Goal: Task Accomplishment & Management: Complete application form

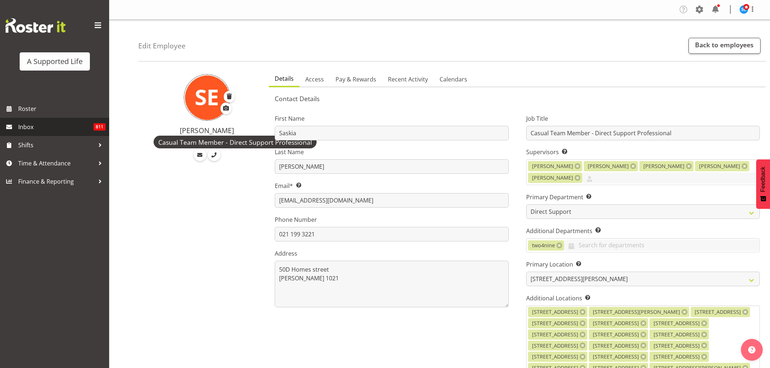
select select "923"
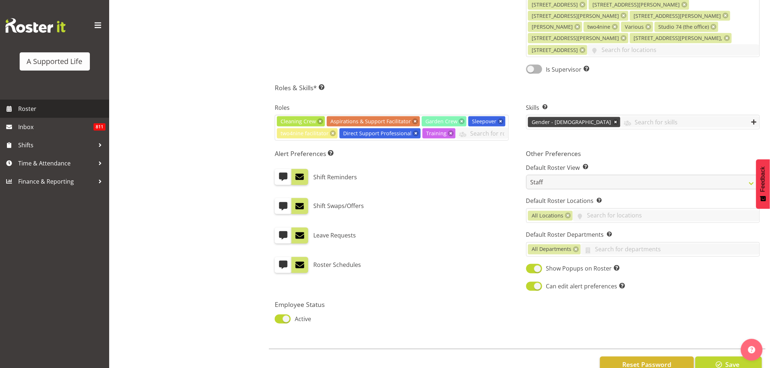
click at [33, 111] on span "Roster" at bounding box center [61, 108] width 87 height 11
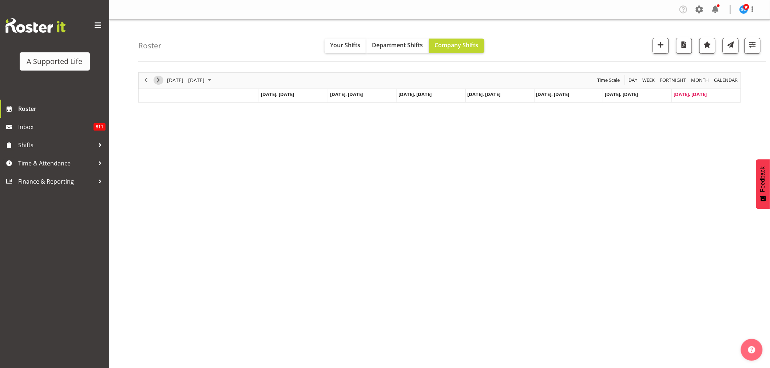
click at [160, 81] on span "Next" at bounding box center [158, 80] width 9 height 9
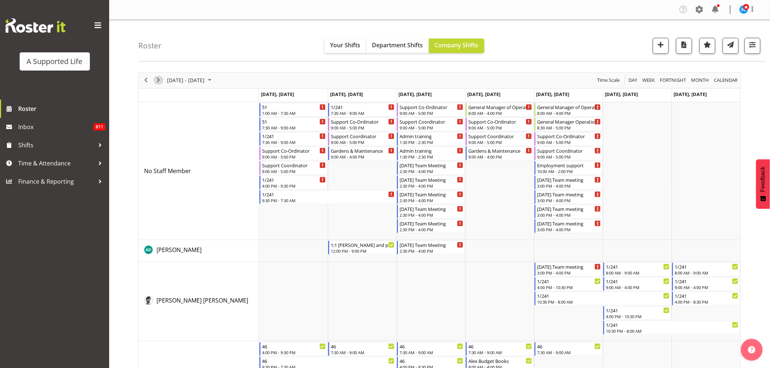
click at [158, 79] on span "Next" at bounding box center [158, 80] width 9 height 9
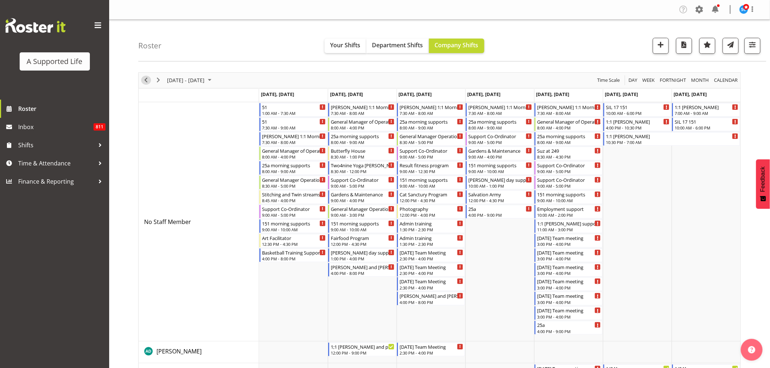
click at [149, 81] on span "Previous" at bounding box center [145, 80] width 9 height 9
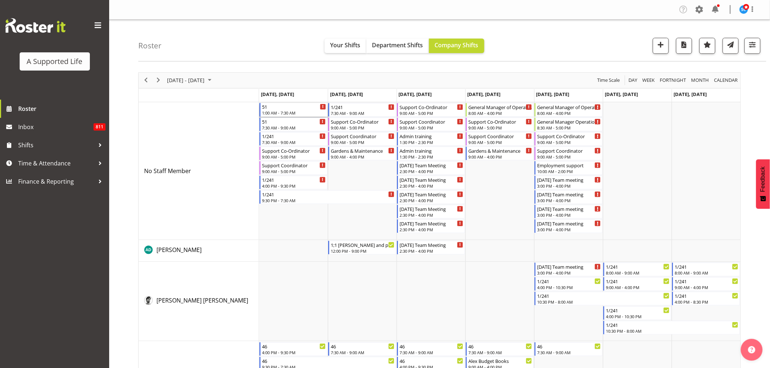
click at [277, 110] on div "1:00 AM - 7:30 AM" at bounding box center [294, 113] width 64 height 6
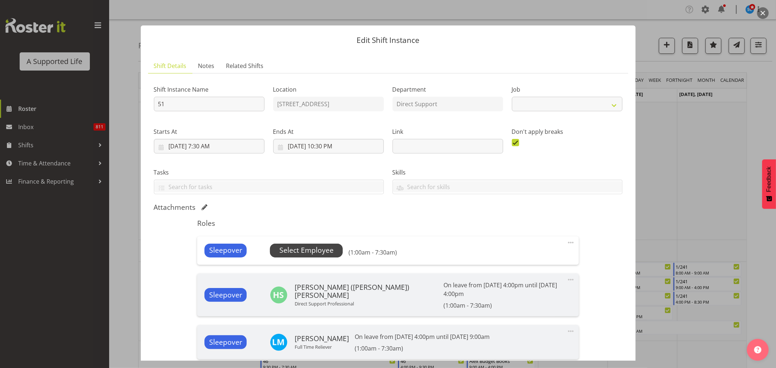
click at [310, 252] on span "Select Employee" at bounding box center [306, 250] width 54 height 11
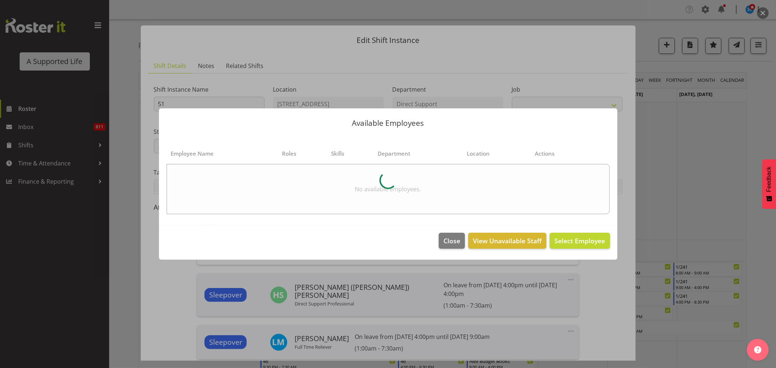
select select "4112"
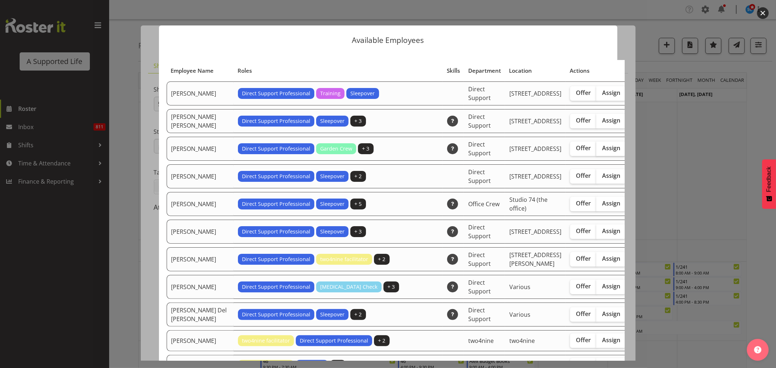
scroll to position [1636, 0]
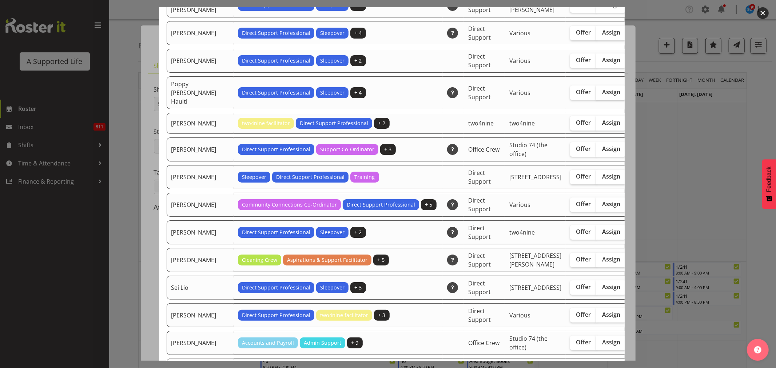
click at [602, 96] on span "Assign" at bounding box center [611, 91] width 18 height 7
click at [596, 95] on input "Assign" at bounding box center [598, 92] width 5 height 5
checkbox input "true"
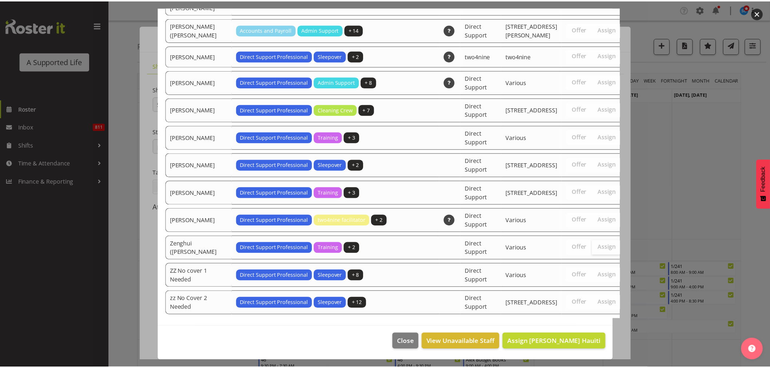
scroll to position [2249, 0]
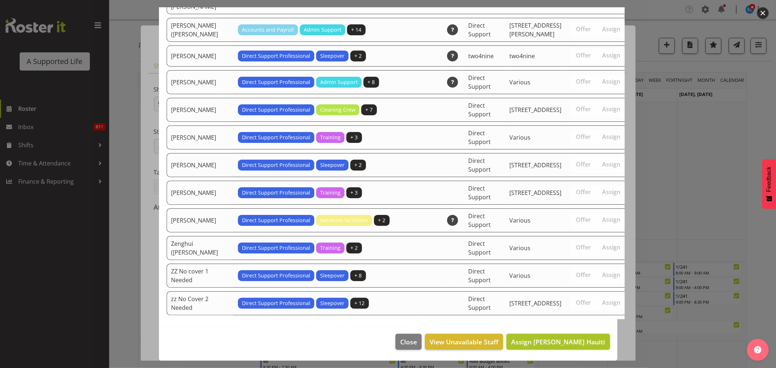
click at [586, 344] on span "Assign Poppy Spackman Hauiti" at bounding box center [558, 342] width 94 height 9
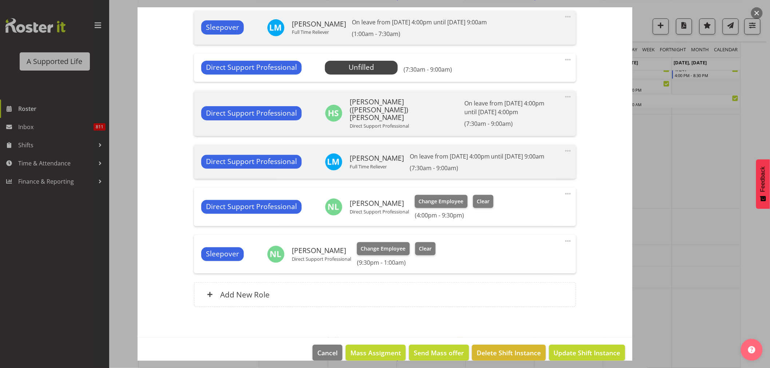
scroll to position [323, 0]
click at [572, 348] on span "Update Shift Instance" at bounding box center [587, 352] width 67 height 9
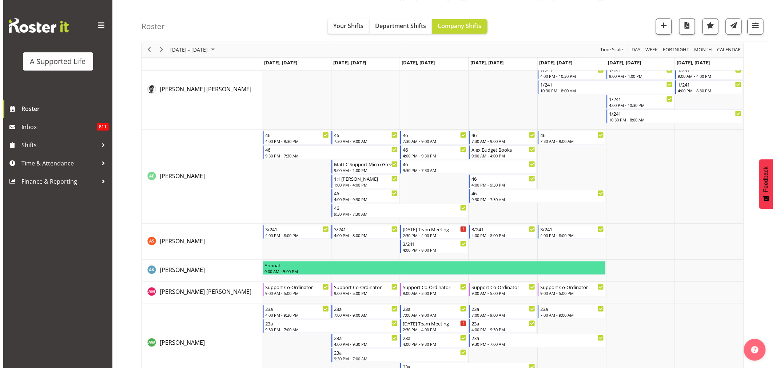
scroll to position [0, 0]
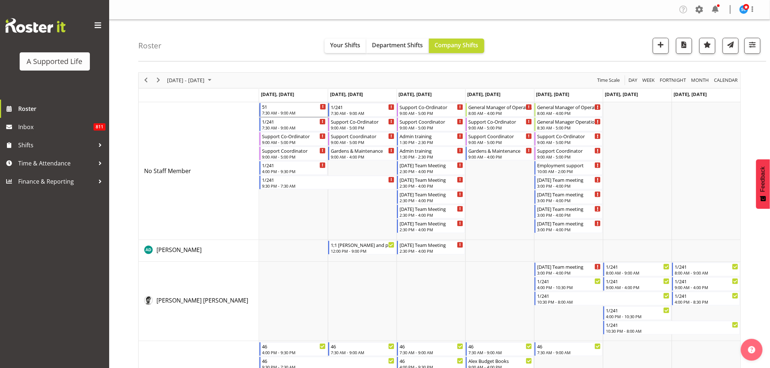
click at [285, 112] on div "7:30 AM - 9:00 AM" at bounding box center [294, 113] width 64 height 6
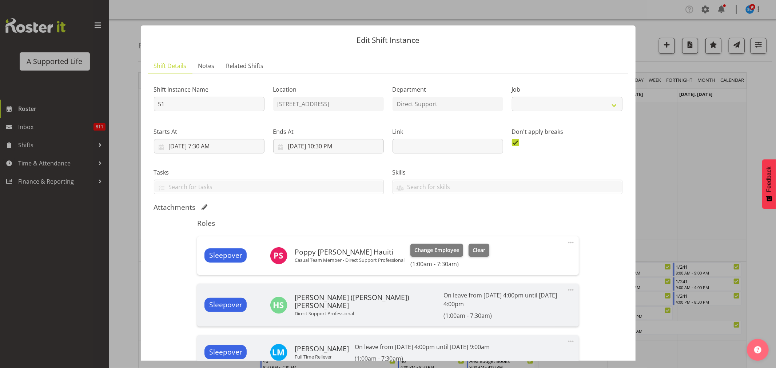
select select "4112"
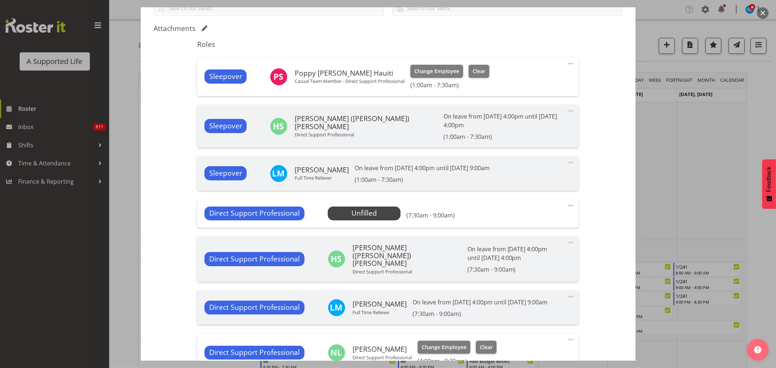
scroll to position [283, 0]
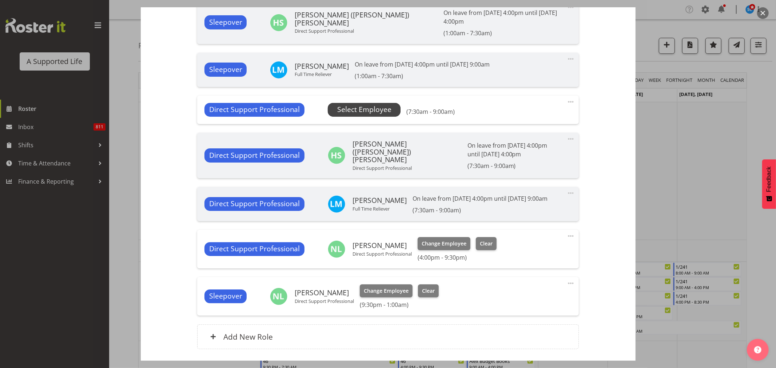
click at [370, 104] on span "Select Employee" at bounding box center [364, 109] width 54 height 11
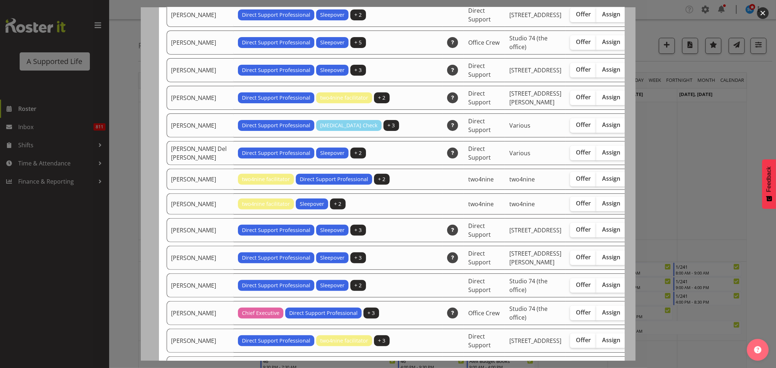
scroll to position [1664, 0]
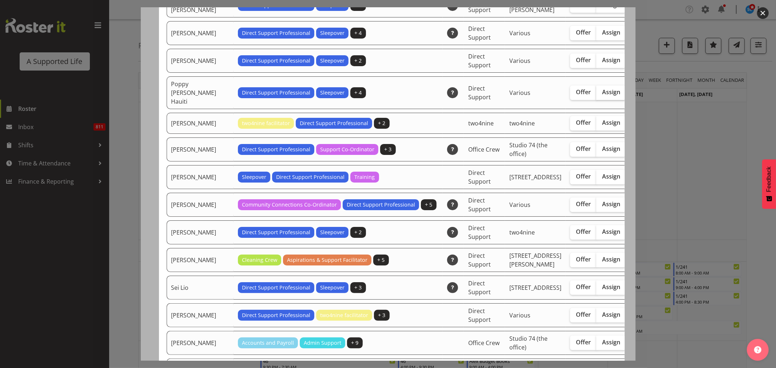
click at [596, 100] on label "Assign" at bounding box center [611, 92] width 30 height 15
click at [596, 95] on input "Assign" at bounding box center [598, 92] width 5 height 5
checkbox input "true"
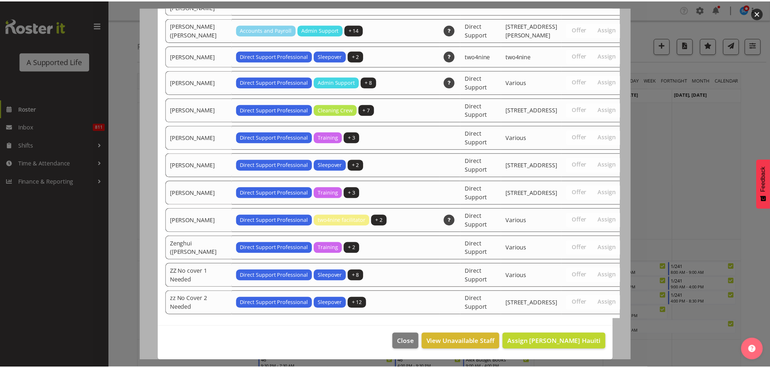
scroll to position [2277, 0]
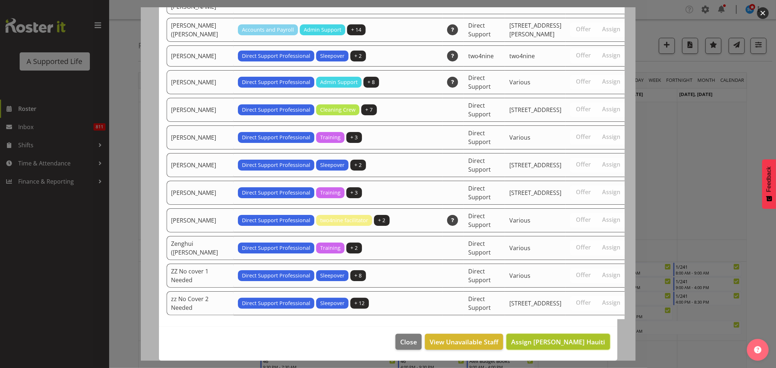
click at [538, 342] on span "Assign Poppy Spackman Hauiti" at bounding box center [558, 342] width 94 height 9
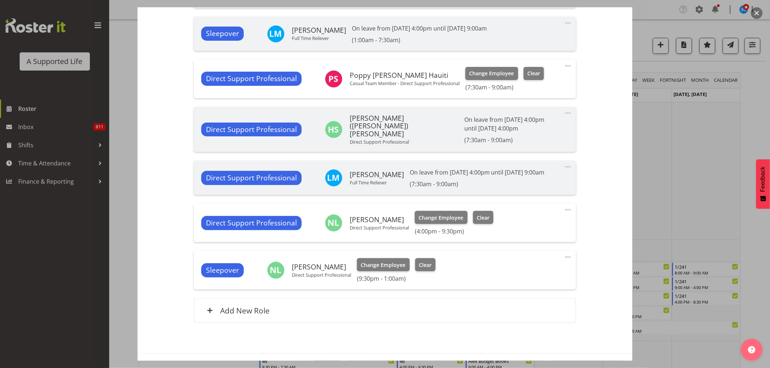
scroll to position [335, 0]
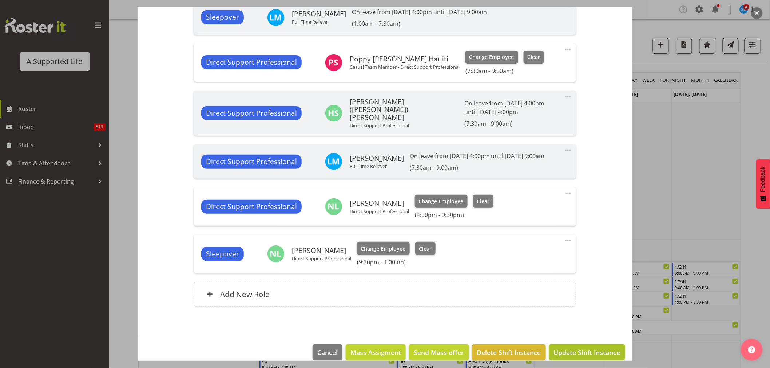
click at [591, 348] on span "Update Shift Instance" at bounding box center [587, 352] width 67 height 9
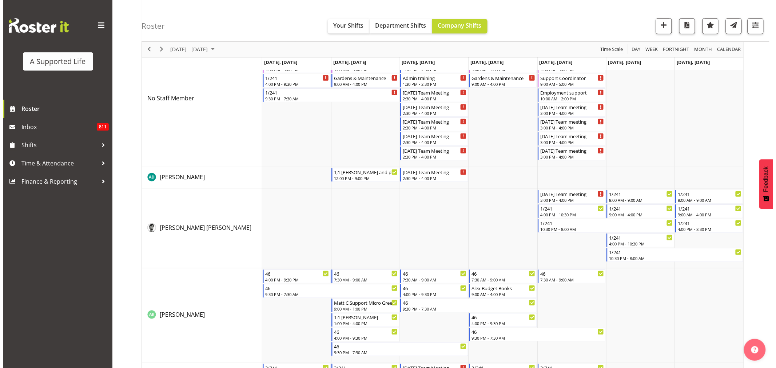
scroll to position [0, 0]
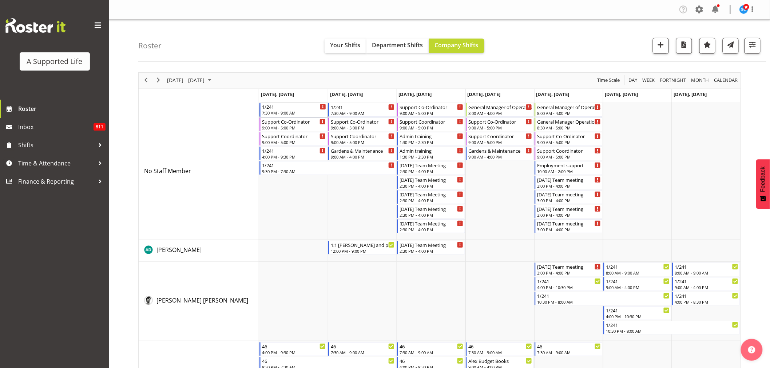
click at [287, 106] on div "1/241" at bounding box center [294, 106] width 64 height 7
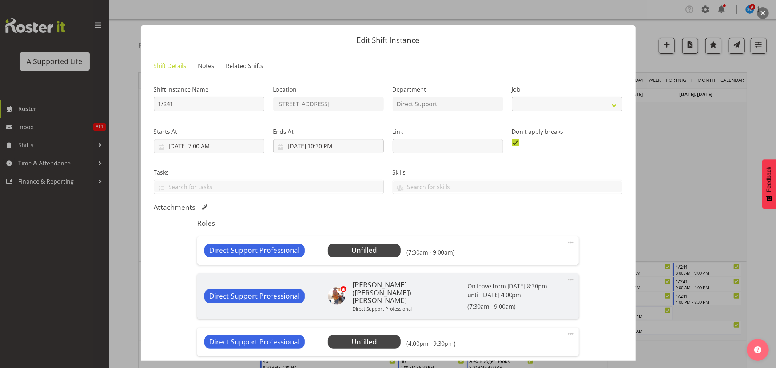
select select "4112"
click at [566, 241] on span at bounding box center [570, 242] width 9 height 9
click at [518, 256] on link "Edit" at bounding box center [540, 258] width 70 height 13
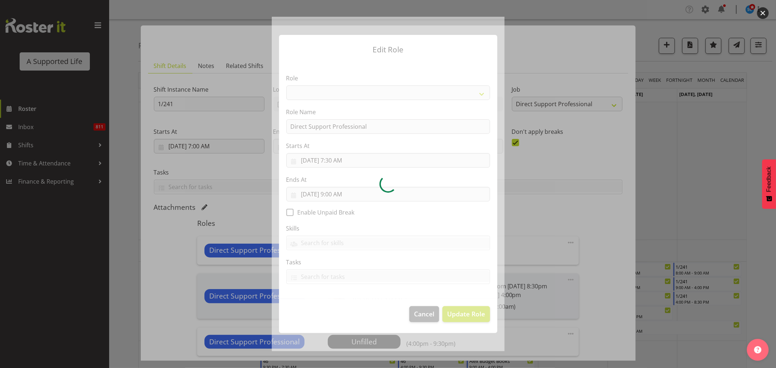
select select "519"
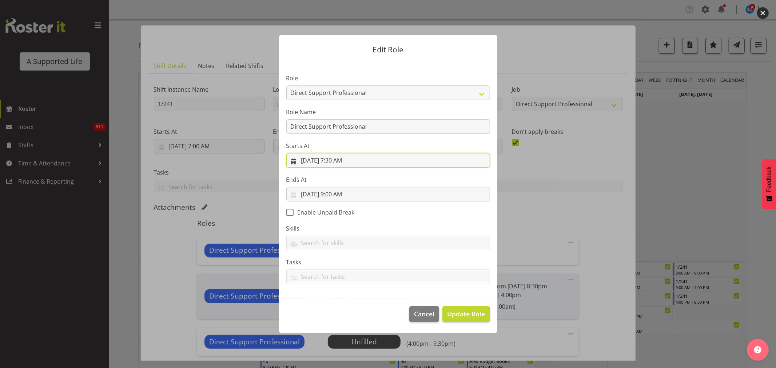
click at [340, 159] on input "8/11/2025, 7:30 AM" at bounding box center [388, 160] width 204 height 15
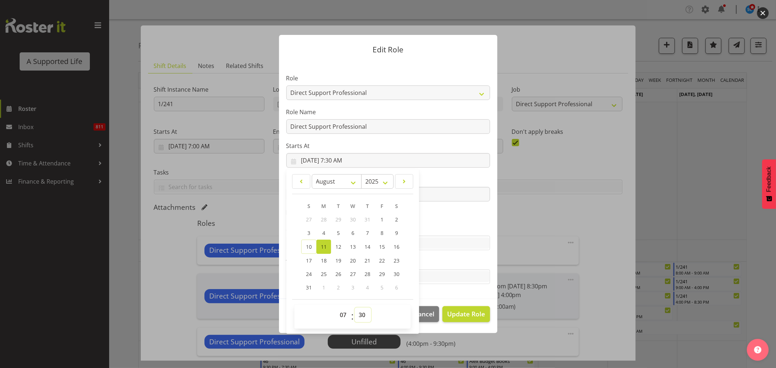
click at [365, 315] on select "00 01 02 03 04 05 06 07 08 09 10 11 12 13 14 15 16 17 18 19 20 21 22 23 24 25 2…" at bounding box center [363, 315] width 16 height 15
select select "0"
click at [355, 308] on select "00 01 02 03 04 05 06 07 08 09 10 11 12 13 14 15 16 17 18 19 20 21 22 23 24 25 2…" at bounding box center [363, 315] width 16 height 15
type input "8/11/2025, 7:00 AM"
click at [449, 254] on section "Role Accounts and Payroll Admin Support Aspirations & Support Facilitator Chief…" at bounding box center [388, 180] width 218 height 238
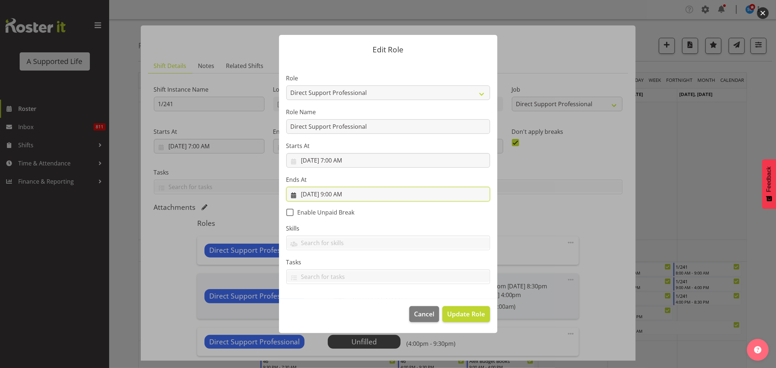
click at [333, 192] on input "8/11/2025, 9:00 AM" at bounding box center [388, 194] width 204 height 15
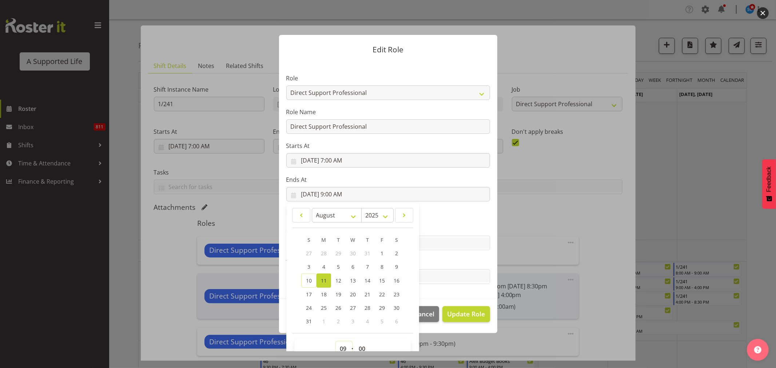
click at [342, 350] on select "00 01 02 03 04 05 06 07 08 09 10 11 12 13 14 15 16 17 18 19 20 21 22 23" at bounding box center [344, 349] width 16 height 15
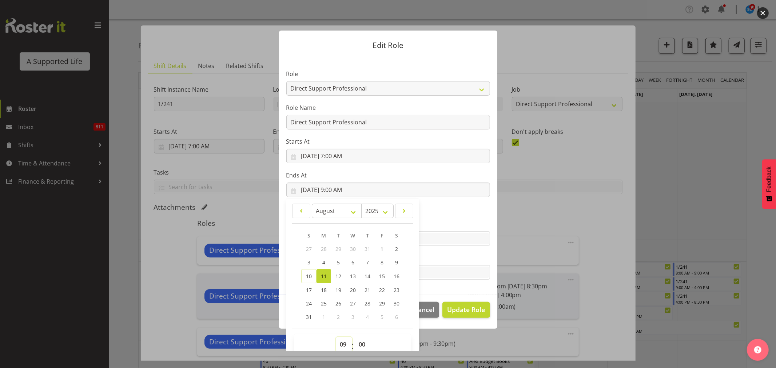
select select "8"
click at [336, 337] on select "00 01 02 03 04 05 06 07 08 09 10 11 12 13 14 15 16 17 18 19 20 21 22 23" at bounding box center [344, 344] width 16 height 15
type input "8/11/2025, 8:00 AM"
click at [460, 311] on span "Update Role" at bounding box center [466, 309] width 38 height 9
select select
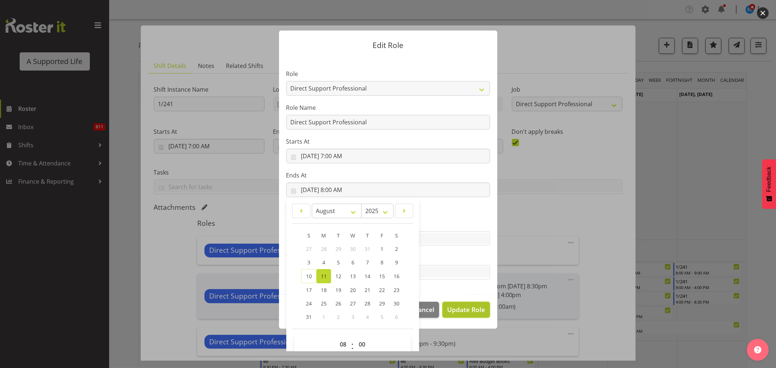
select select
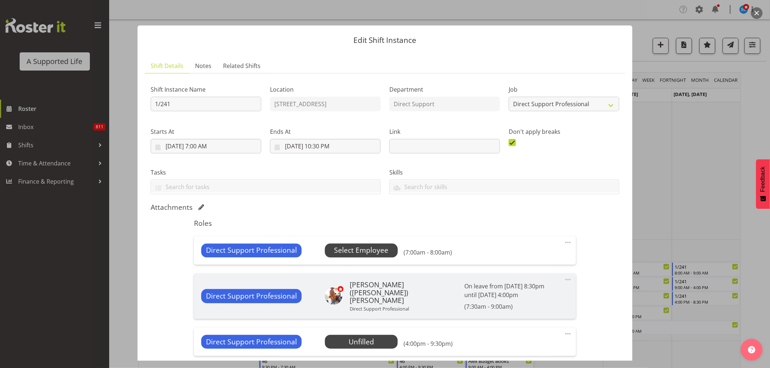
click at [376, 248] on span "Select Employee" at bounding box center [361, 250] width 54 height 11
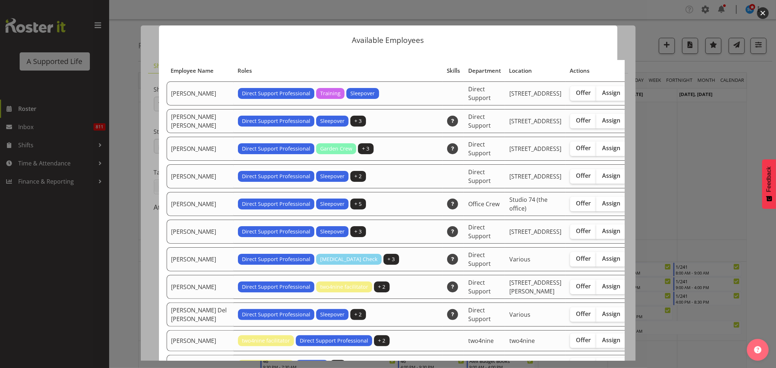
scroll to position [1233, 0]
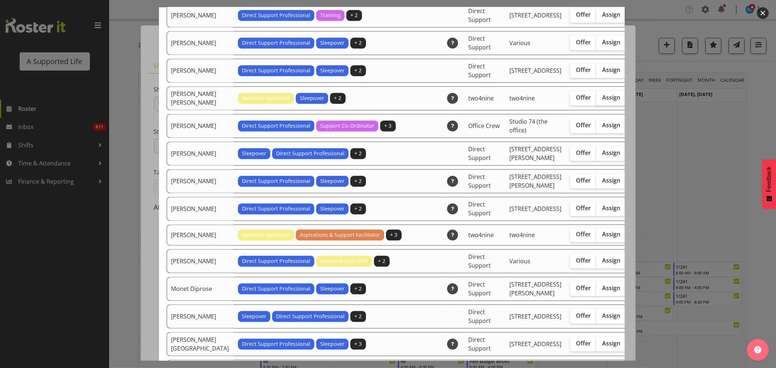
click at [602, 101] on span "Assign" at bounding box center [611, 97] width 18 height 7
click at [596, 100] on input "Assign" at bounding box center [598, 97] width 5 height 5
checkbox input "true"
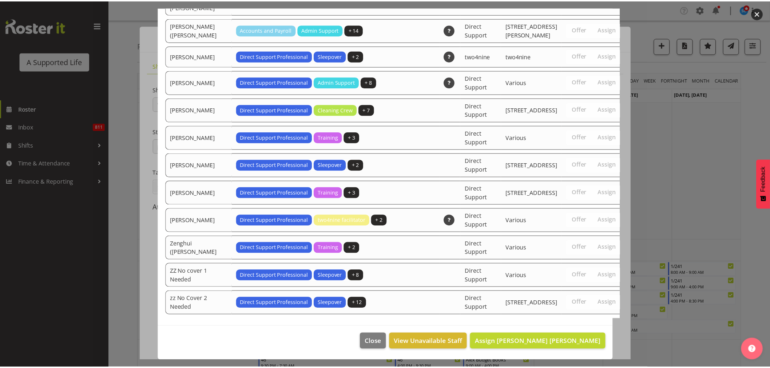
scroll to position [2241, 0]
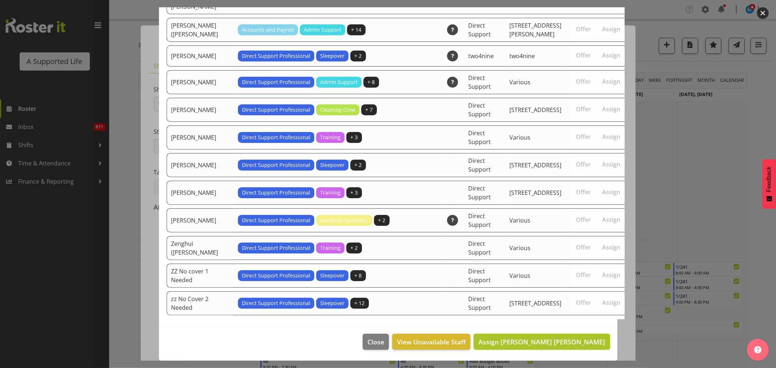
click at [543, 345] on span "Assign Linda Jade Johnston" at bounding box center [541, 342] width 127 height 9
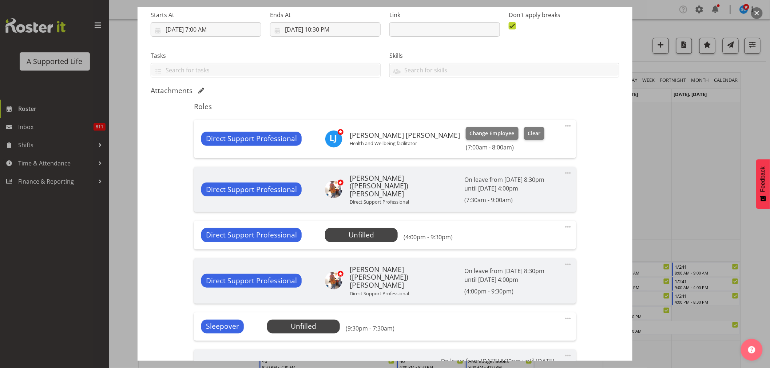
scroll to position [233, 0]
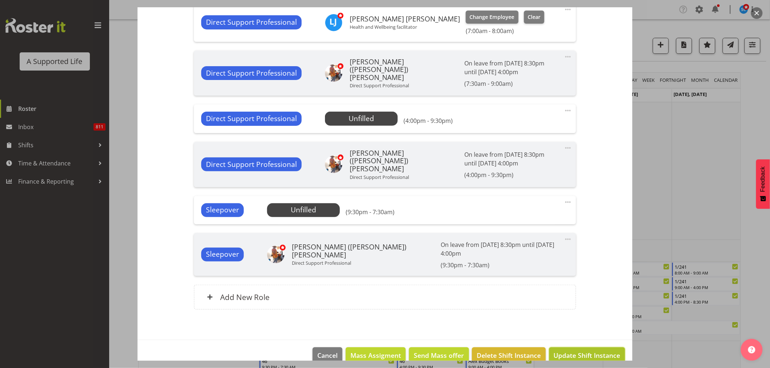
click at [592, 351] on span "Update Shift Instance" at bounding box center [587, 355] width 67 height 9
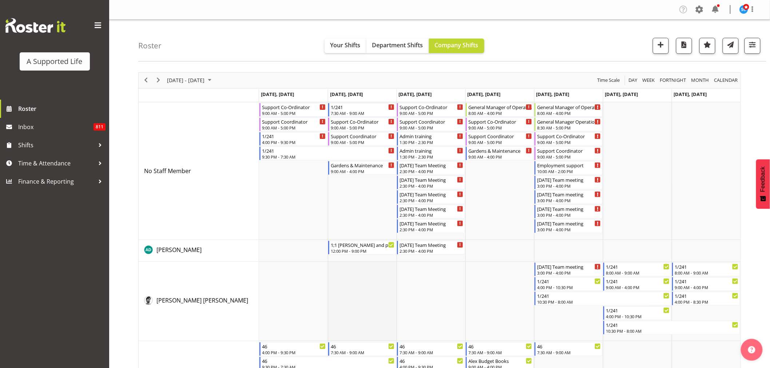
scroll to position [804, 0]
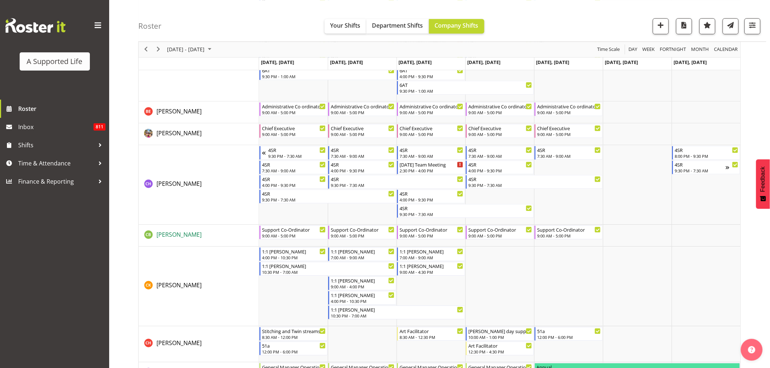
click at [178, 234] on span "[PERSON_NAME]" at bounding box center [178, 235] width 45 height 8
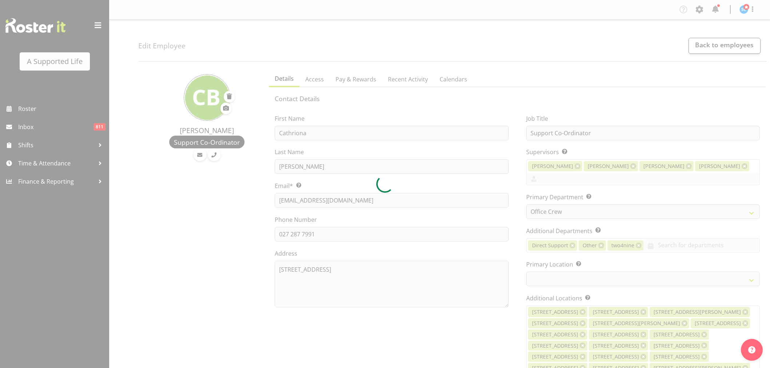
select select "565"
click at [328, 235] on div at bounding box center [385, 184] width 770 height 368
select select "490"
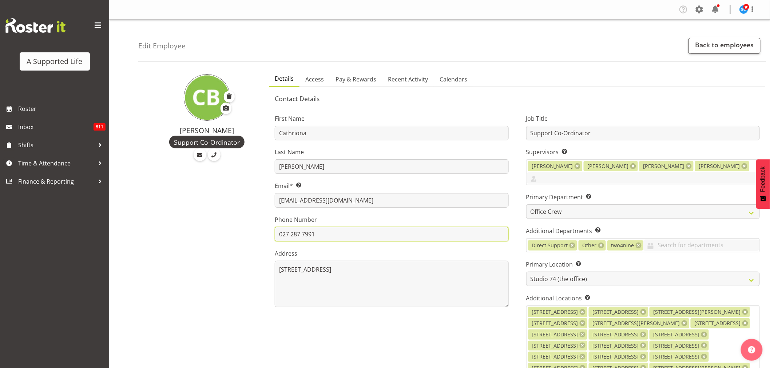
drag, startPoint x: 336, startPoint y: 238, endPoint x: 266, endPoint y: 237, distance: 70.6
click at [266, 237] on div "First Name Cathriona Last Name Byrne Email* This is a required field. cathriona…" at bounding box center [391, 273] width 251 height 339
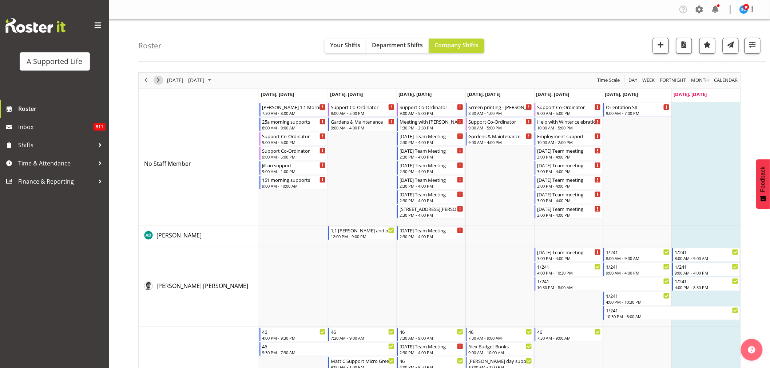
click at [160, 81] on span "Next" at bounding box center [158, 80] width 9 height 9
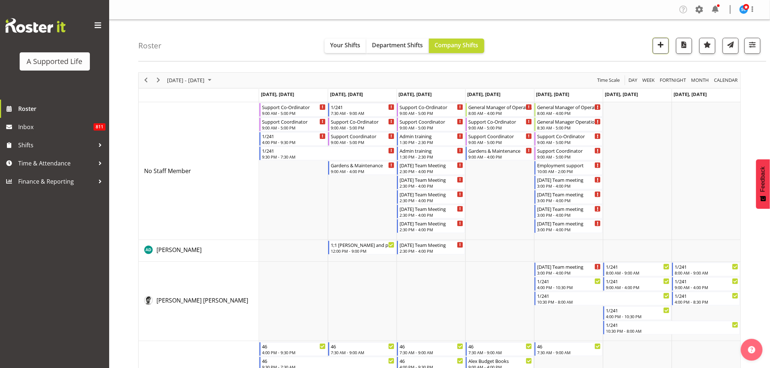
click at [664, 52] on button "button" at bounding box center [661, 46] width 16 height 16
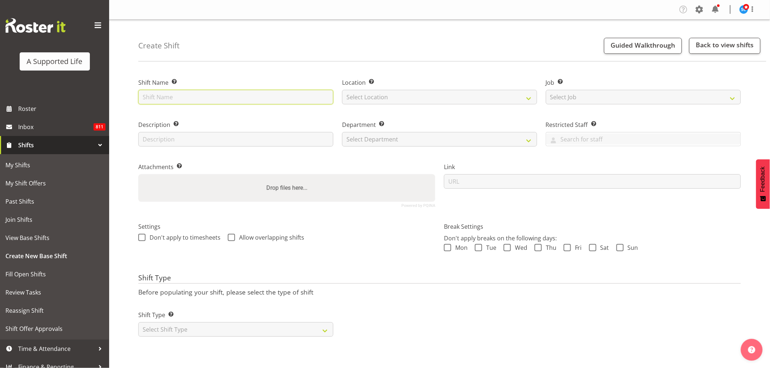
click at [177, 99] on input "text" at bounding box center [235, 97] width 195 height 15
type input "Supporting Ashley @ 23a"
click at [394, 97] on select "Select Location 1.241 Edmonton Road 1/23 Taitua Drive 102 Lincoln Road 12b Cole…" at bounding box center [439, 97] width 195 height 15
select select "906"
click at [342, 90] on select "Select Location 1.241 Edmonton Road 1/23 Taitua Drive 102 Lincoln Road 12b Cole…" at bounding box center [439, 97] width 195 height 15
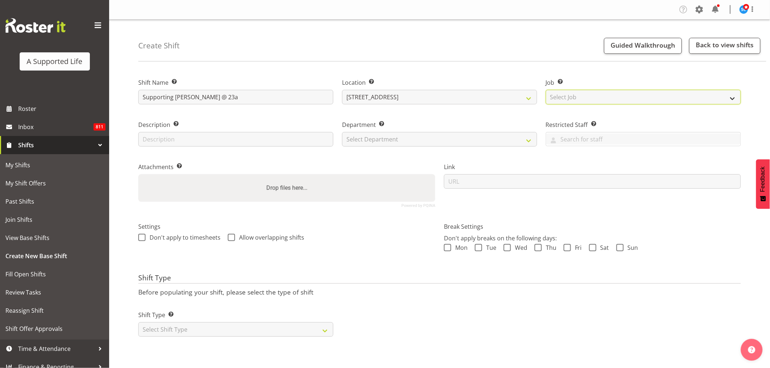
click at [577, 93] on select "Select Job Create new job Accounts and Payroll Admin Support Aspirations and Su…" at bounding box center [643, 97] width 195 height 15
select select "4112"
click at [546, 90] on select "Select Job Create new job Accounts and Payroll Admin Support Aspirations and Su…" at bounding box center [643, 97] width 195 height 15
click at [250, 135] on input "text" at bounding box center [235, 139] width 195 height 15
type input "Support"
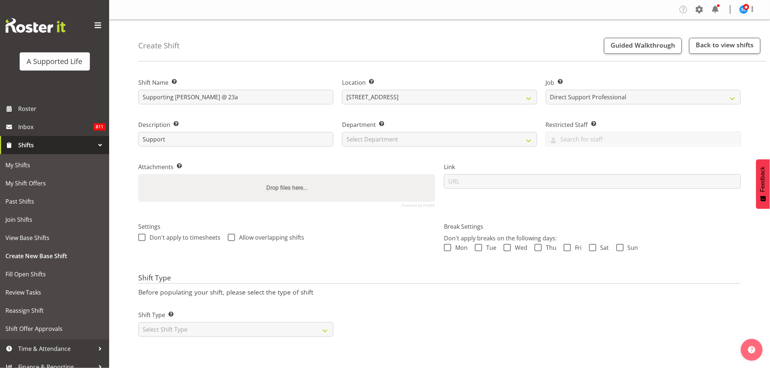
click at [470, 147] on div "Department Set the department that the shift relates to. Select Department Dire…" at bounding box center [440, 131] width 204 height 42
click at [468, 145] on select "Select Department Direct Support Office Crew Other two4nine" at bounding box center [439, 139] width 195 height 15
select select "564"
click at [342, 132] on select "Select Department Direct Support Office Crew Other two4nine" at bounding box center [439, 139] width 195 height 15
click at [201, 331] on select "Select Shift Type One Off Shift Recurring Shift Rotating Shift" at bounding box center [235, 329] width 195 height 15
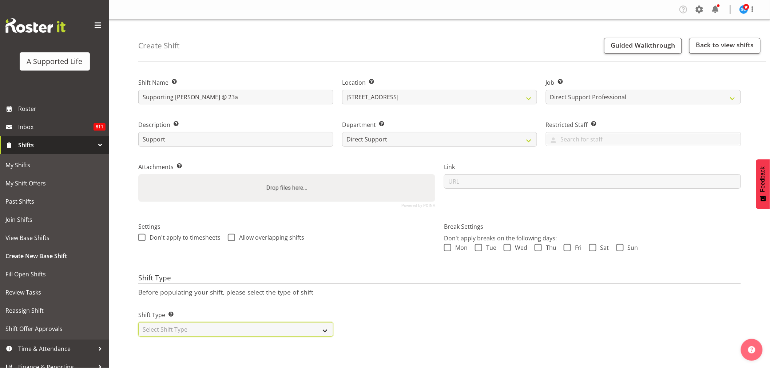
select select "one_off"
click at [138, 322] on select "Select Shift Type One Off Shift Recurring Shift Rotating Shift" at bounding box center [235, 329] width 195 height 15
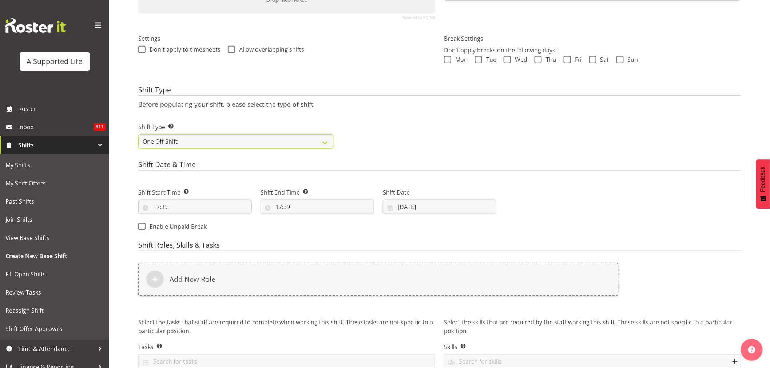
scroll to position [202, 0]
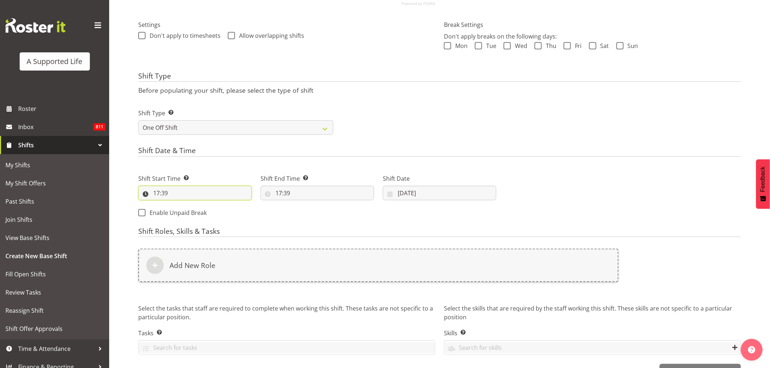
click at [187, 193] on input "17:39" at bounding box center [194, 193] width 113 height 15
click at [314, 218] on div "Shift Start Time Set the time of the day you wish this shift to start 17:39 00 …" at bounding box center [317, 193] width 367 height 59
click at [175, 192] on input "17:39" at bounding box center [194, 193] width 113 height 15
click at [190, 210] on select "00 01 02 03 04 05 06 07 08 09 10 11 12 13 14 15 16 17 18 19 20 21 22 23" at bounding box center [188, 212] width 16 height 15
select select "11"
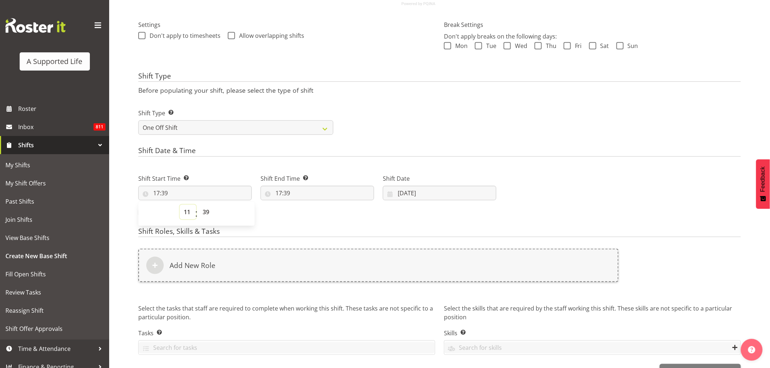
click at [180, 205] on select "00 01 02 03 04 05 06 07 08 09 10 11 12 13 14 15 16 17 18 19 20 21 22 23" at bounding box center [188, 212] width 16 height 15
type input "11:39"
click at [186, 214] on select "00 01 02 03 04 05 06 07 08 09 10 11 12 13 14 15 16 17 18 19 20 21 22 23" at bounding box center [188, 212] width 16 height 15
select select "12"
click at [180, 205] on select "00 01 02 03 04 05 06 07 08 09 10 11 12 13 14 15 16 17 18 19 20 21 22 23" at bounding box center [188, 212] width 16 height 15
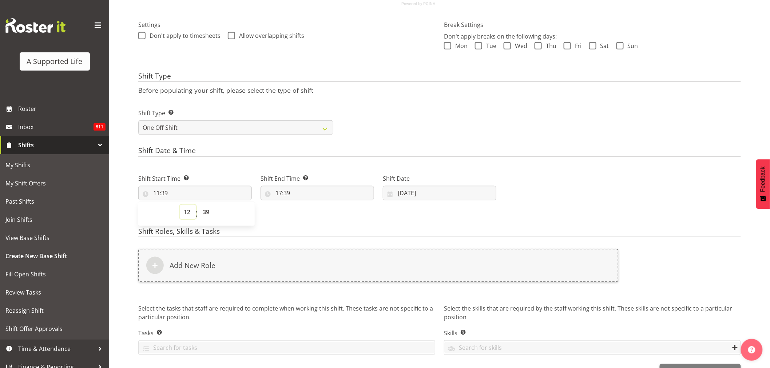
type input "12:39"
click at [203, 213] on select "00 01 02 03 04 05 06 07 08 09 10 11 12 13 14 15 16 17 18 19 20 21 22 23 24 25 2…" at bounding box center [207, 212] width 16 height 15
select select "0"
click at [199, 205] on select "00 01 02 03 04 05 06 07 08 09 10 11 12 13 14 15 16 17 18 19 20 21 22 23 24 25 2…" at bounding box center [207, 212] width 16 height 15
type input "12:00"
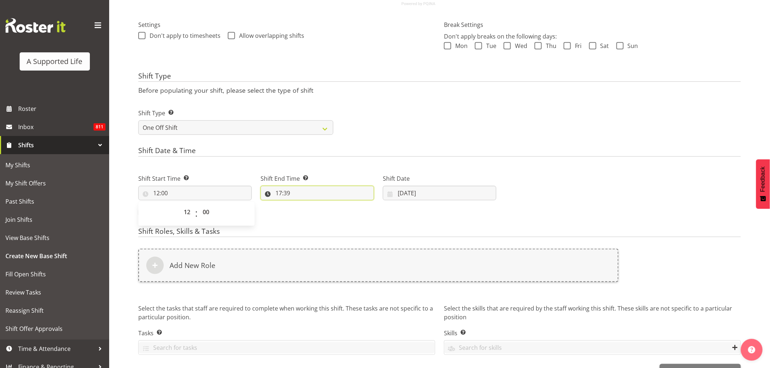
click at [275, 191] on input "17:39" at bounding box center [316, 193] width 113 height 15
click at [310, 212] on select "00 01 02 03 04 05 06 07 08 09 10 11 12 13 14 15 16 17 18 19 20 21 22 23" at bounding box center [310, 212] width 16 height 15
select select "16"
click at [302, 205] on select "00 01 02 03 04 05 06 07 08 09 10 11 12 13 14 15 16 17 18 19 20 21 22 23" at bounding box center [310, 212] width 16 height 15
type input "16:39"
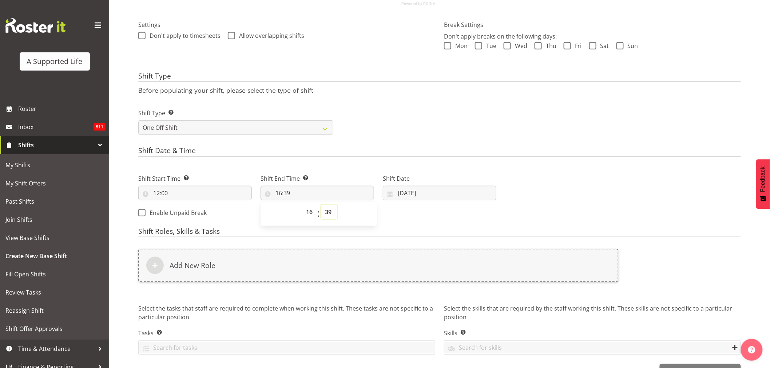
click at [330, 207] on select "00 01 02 03 04 05 06 07 08 09 10 11 12 13 14 15 16 17 18 19 20 21 22 23 24 25 2…" at bounding box center [329, 212] width 16 height 15
select select "0"
click at [321, 205] on select "00 01 02 03 04 05 06 07 08 09 10 11 12 13 14 15 16 17 18 19 20 21 22 23 24 25 2…" at bounding box center [329, 212] width 16 height 15
type input "16:00"
click at [411, 191] on input "10/08/2025" at bounding box center [439, 193] width 113 height 15
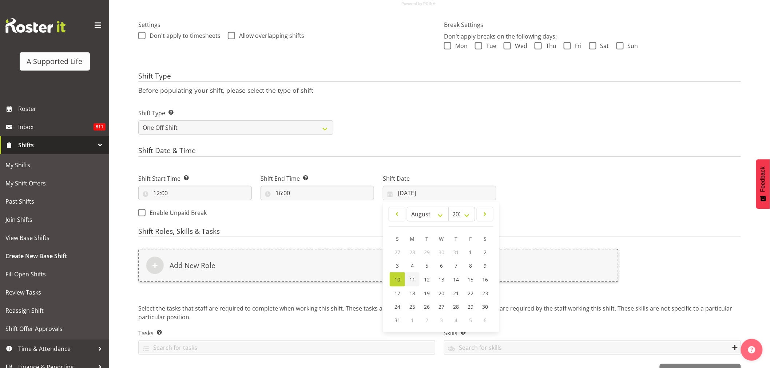
click at [415, 277] on span "11" at bounding box center [412, 279] width 6 height 7
type input "11/08/2025"
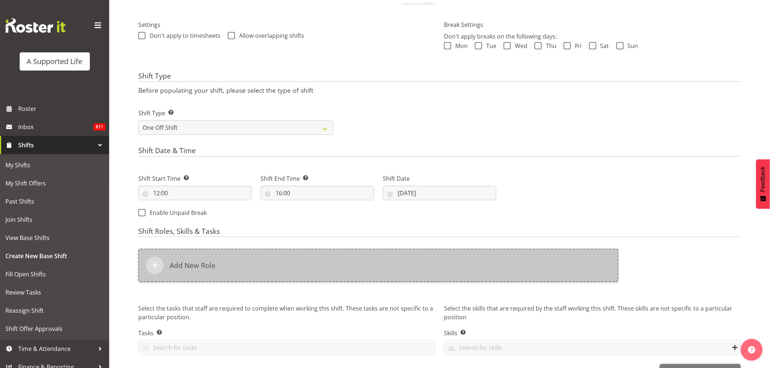
click at [246, 270] on div "Add New Role" at bounding box center [378, 265] width 480 height 33
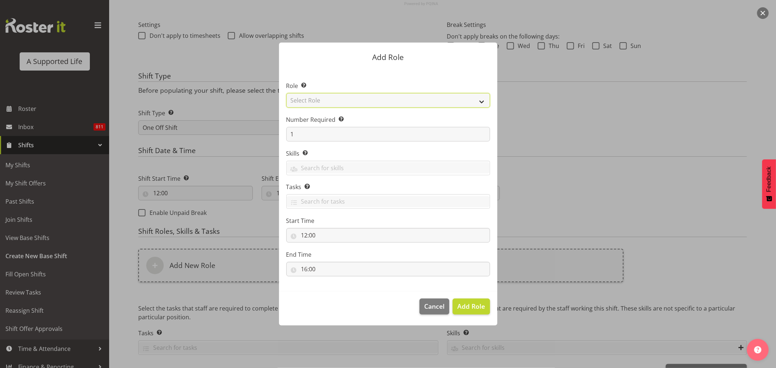
click at [372, 100] on select "Select Role Accounts and Payroll Admin Support Aspirations & Support Facilitato…" at bounding box center [388, 100] width 204 height 15
select select "519"
click at [286, 93] on select "Select Role Accounts and Payroll Admin Support Aspirations & Support Facilitato…" at bounding box center [388, 100] width 204 height 15
click at [478, 312] on button "Add Role" at bounding box center [471, 307] width 37 height 16
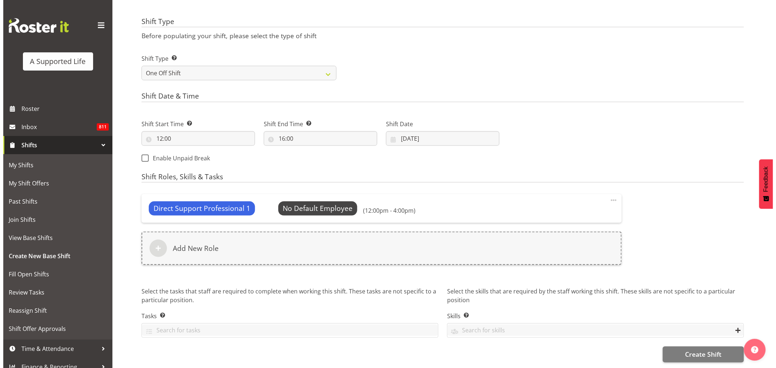
scroll to position [262, 0]
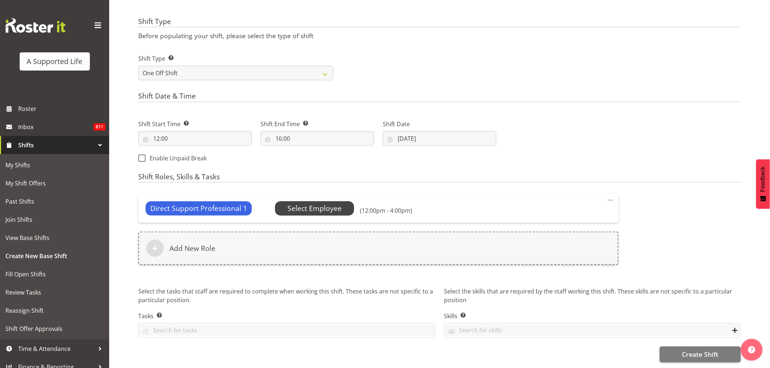
click at [317, 203] on span "Select Employee" at bounding box center [314, 208] width 54 height 11
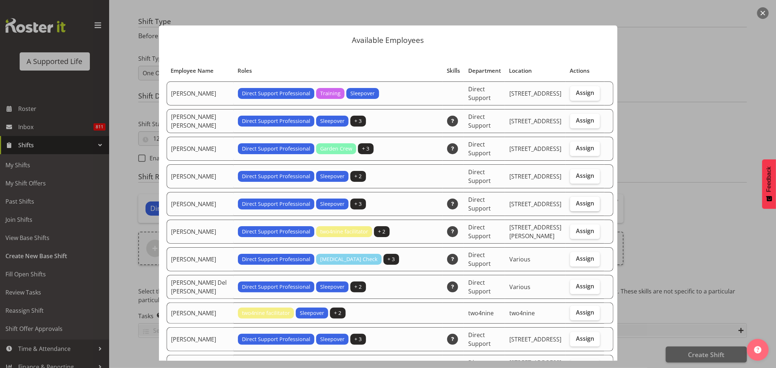
click at [582, 208] on label "Assign" at bounding box center [585, 204] width 30 height 15
click at [575, 206] on input "Assign" at bounding box center [572, 203] width 5 height 5
checkbox input "true"
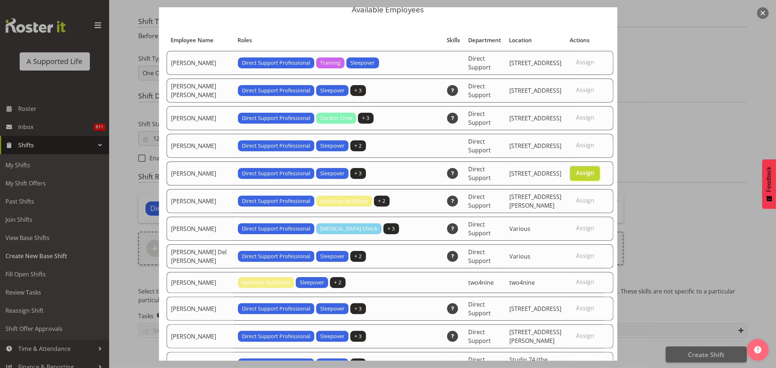
scroll to position [0, 0]
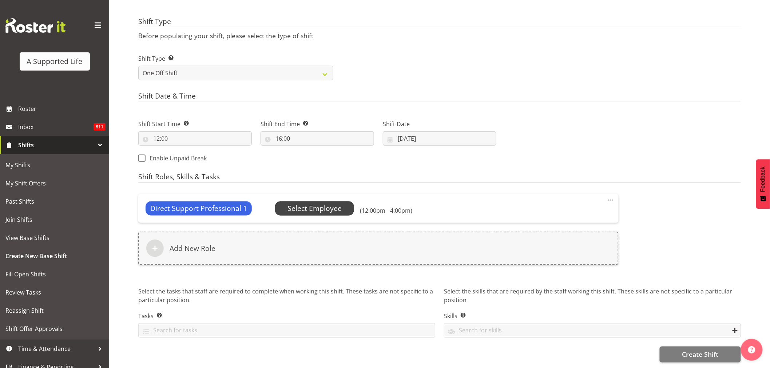
click at [302, 205] on span "Select Employee" at bounding box center [314, 208] width 54 height 11
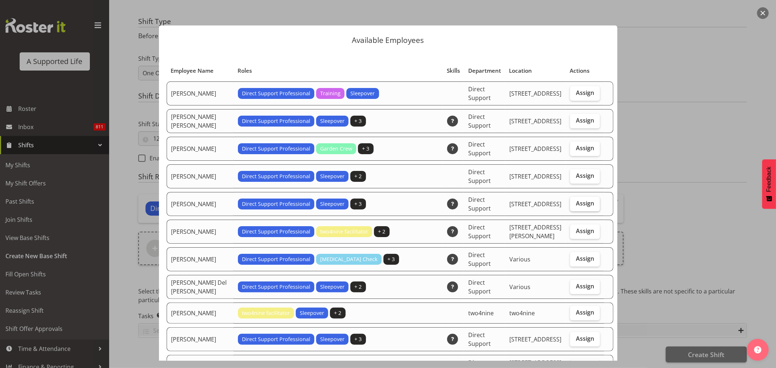
click at [582, 207] on span "Assign" at bounding box center [585, 203] width 18 height 7
click at [575, 206] on input "Assign" at bounding box center [572, 203] width 5 height 5
checkbox input "true"
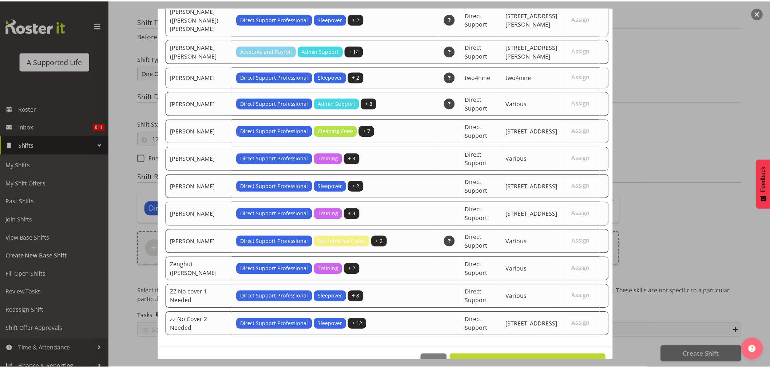
scroll to position [2110, 0]
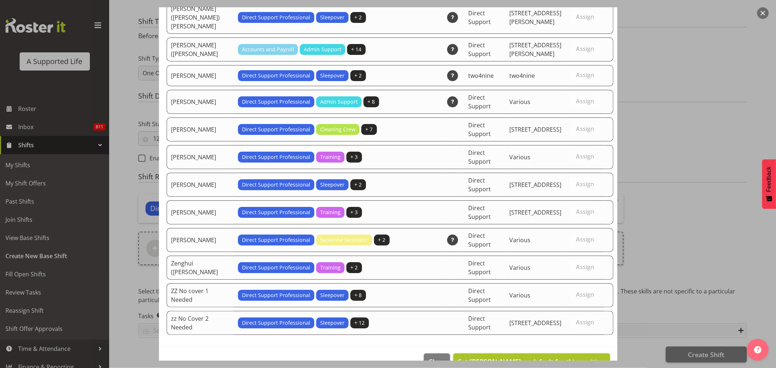
click at [514, 357] on span "Set Alysha Watene as default for this position" at bounding box center [531, 361] width 147 height 9
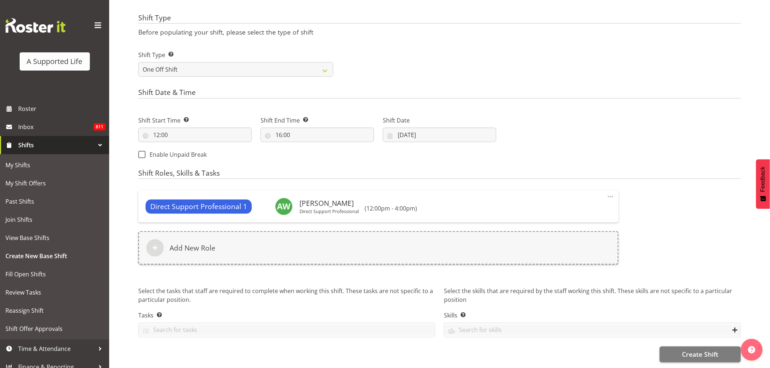
scroll to position [266, 0]
click at [685, 350] on span "Create Shift" at bounding box center [700, 354] width 36 height 9
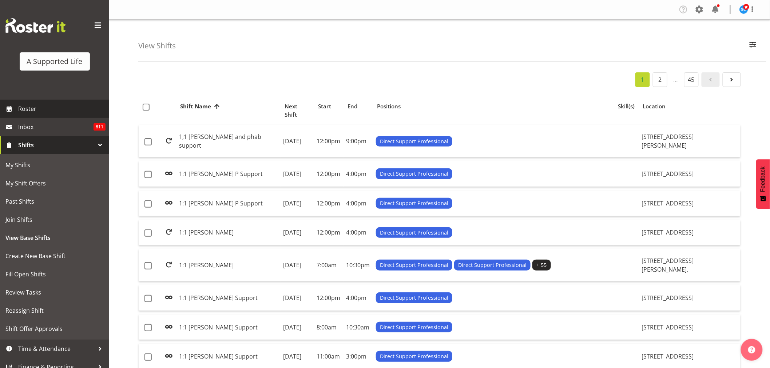
click at [44, 107] on span "Roster" at bounding box center [61, 108] width 87 height 11
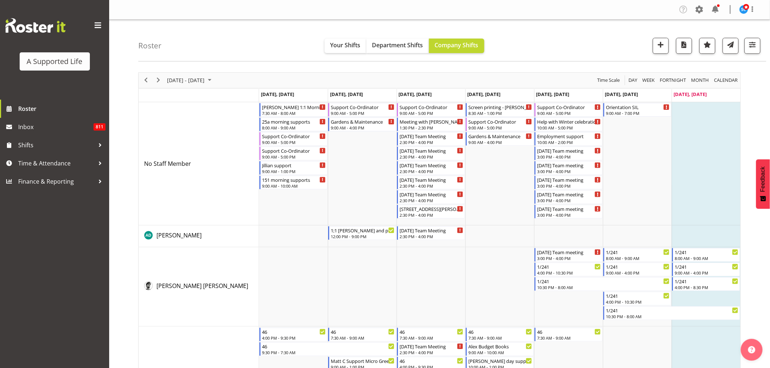
scroll to position [370, 0]
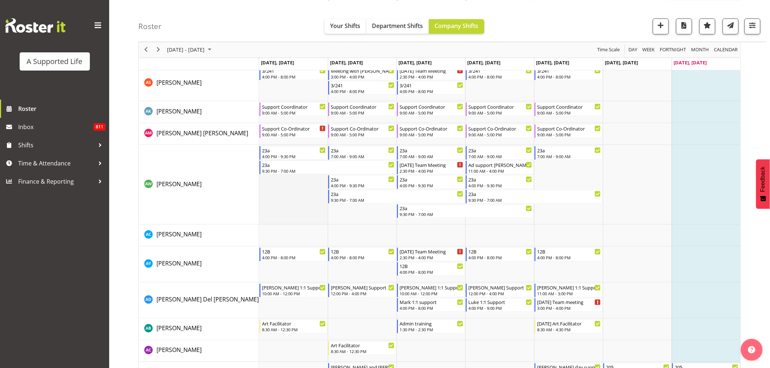
click at [288, 191] on td "Timeline Week of August 10, 2025" at bounding box center [293, 185] width 69 height 80
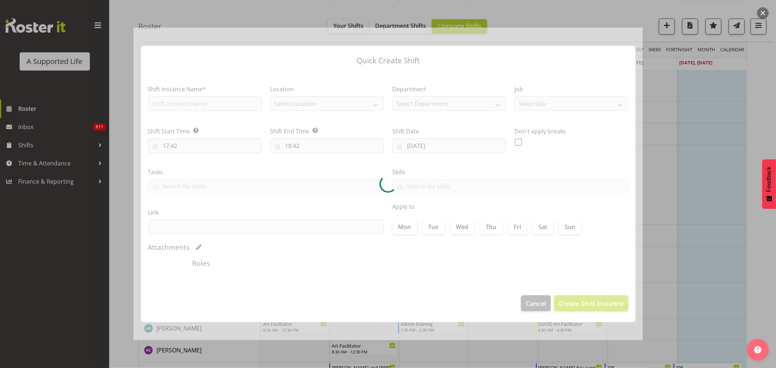
type input "04/08/2025"
checkbox input "true"
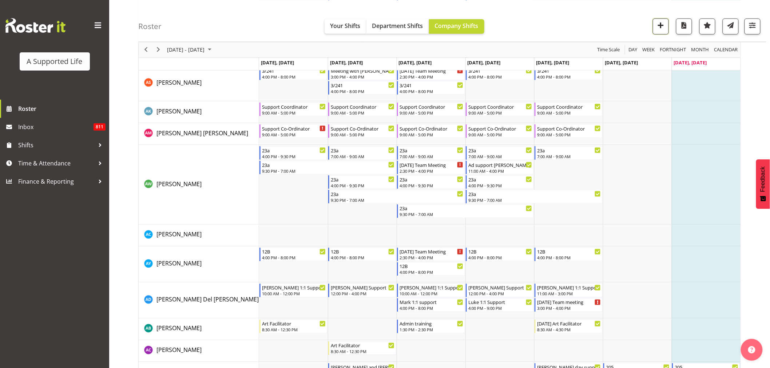
click at [660, 28] on span "button" at bounding box center [660, 24] width 9 height 9
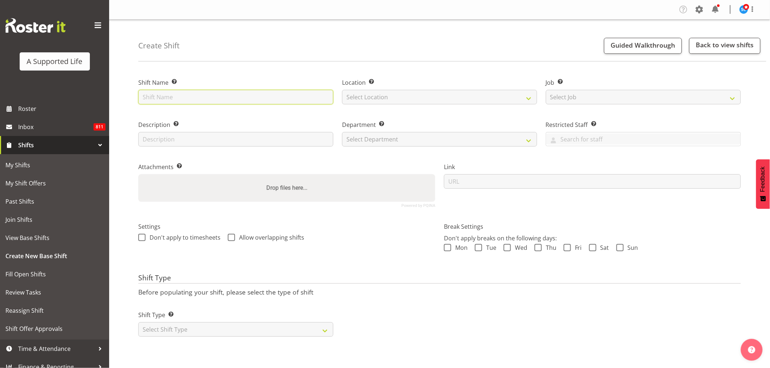
click at [199, 97] on input "text" at bounding box center [235, 97] width 195 height 15
type input "Supporting [PERSON_NAME] @ 23a"
click at [380, 99] on select "Select Location [STREET_ADDRESS][GEOGRAPHIC_DATA][PERSON_NAME][PERSON_NAME] [GE…" at bounding box center [439, 97] width 195 height 15
select select "906"
click at [342, 90] on select "Select Location [STREET_ADDRESS][GEOGRAPHIC_DATA][PERSON_NAME][PERSON_NAME] [GE…" at bounding box center [439, 97] width 195 height 15
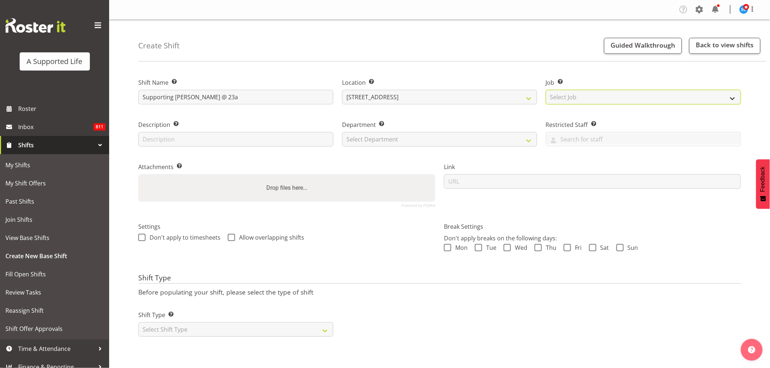
click at [564, 98] on select "Select Job Create new job Accounts and Payroll Admin Support Aspirations and Su…" at bounding box center [643, 97] width 195 height 15
select select "4112"
click at [546, 90] on select "Select Job Create new job Accounts and Payroll Admin Support Aspirations and Su…" at bounding box center [643, 97] width 195 height 15
click at [194, 140] on input "text" at bounding box center [235, 139] width 195 height 15
type input "Support"
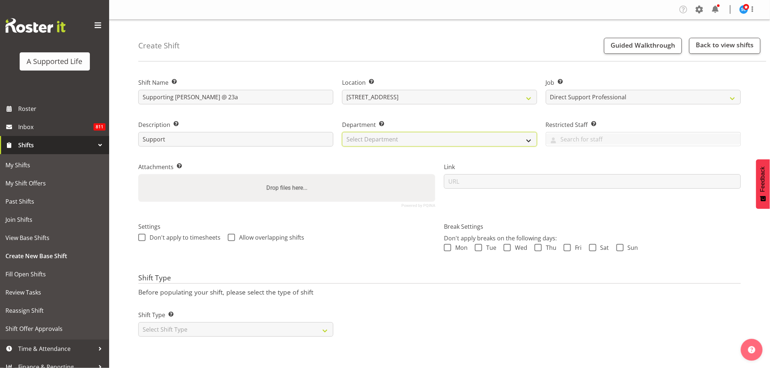
click at [375, 135] on select "Select Department Direct Support Office Crew Other two4nine" at bounding box center [439, 139] width 195 height 15
select select "564"
click at [342, 132] on select "Select Department Direct Support Office Crew Other two4nine" at bounding box center [439, 139] width 195 height 15
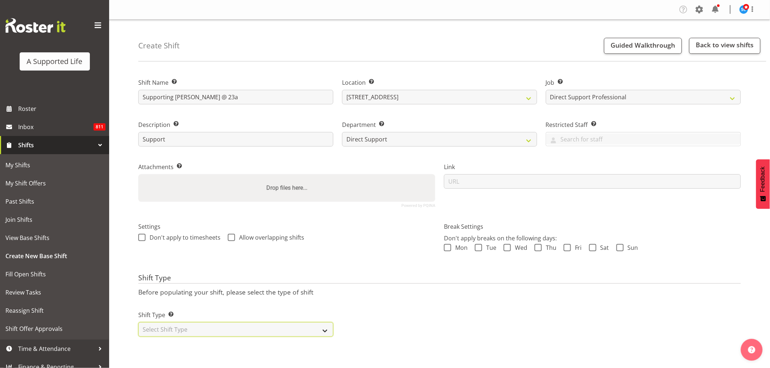
click at [190, 330] on select "Select Shift Type One Off Shift Recurring Shift Rotating Shift" at bounding box center [235, 329] width 195 height 15
select select "one_off"
click at [138, 322] on select "Select Shift Type One Off Shift Recurring Shift Rotating Shift" at bounding box center [235, 329] width 195 height 15
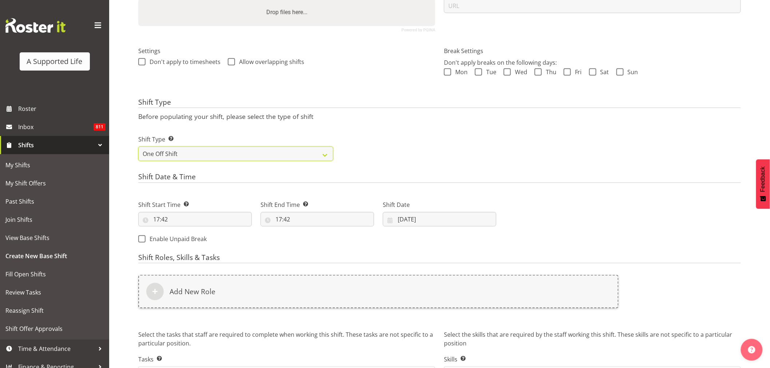
scroll to position [225, 0]
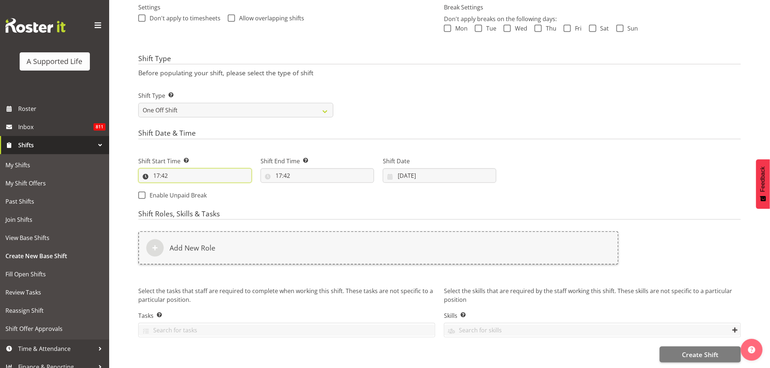
click at [158, 168] on input "17:42" at bounding box center [194, 175] width 113 height 15
click at [185, 187] on select "00 01 02 03 04 05 06 07 08 09 10 11 12 13 14 15 16 17 18 19 20 21 22 23" at bounding box center [188, 194] width 16 height 15
select select "12"
click at [180, 187] on select "00 01 02 03 04 05 06 07 08 09 10 11 12 13 14 15 16 17 18 19 20 21 22 23" at bounding box center [188, 194] width 16 height 15
type input "12:42"
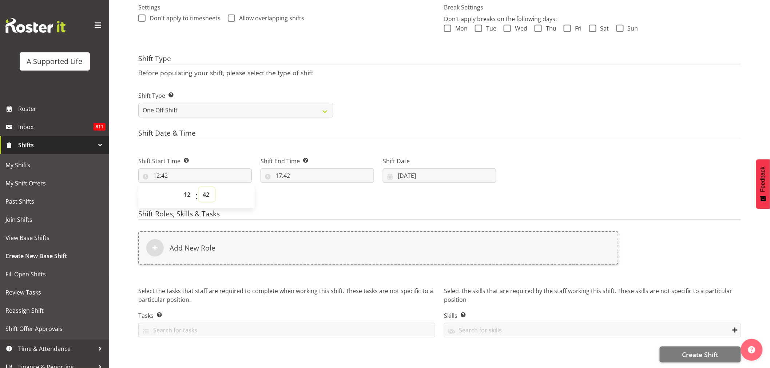
click at [208, 187] on select "00 01 02 03 04 05 06 07 08 09 10 11 12 13 14 15 16 17 18 19 20 21 22 23 24 25 2…" at bounding box center [207, 194] width 16 height 15
select select "0"
click at [199, 187] on select "00 01 02 03 04 05 06 07 08 09 10 11 12 13 14 15 16 17 18 19 20 21 22 23 24 25 2…" at bounding box center [207, 194] width 16 height 15
type input "12:00"
click at [292, 173] on input "17:42" at bounding box center [316, 175] width 113 height 15
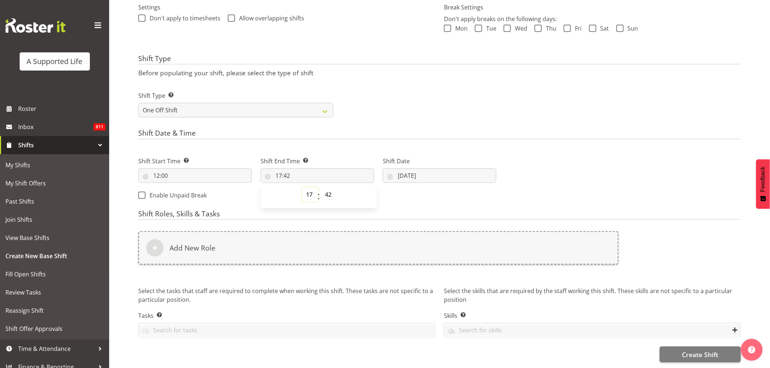
click at [307, 190] on select "00 01 02 03 04 05 06 07 08 09 10 11 12 13 14 15 16 17 18 19 20 21 22 23" at bounding box center [310, 194] width 16 height 15
select select "16"
click at [302, 187] on select "00 01 02 03 04 05 06 07 08 09 10 11 12 13 14 15 16 17 18 19 20 21 22 23" at bounding box center [310, 194] width 16 height 15
type input "16:42"
click at [329, 188] on select "00 01 02 03 04 05 06 07 08 09 10 11 12 13 14 15 16 17 18 19 20 21 22 23 24 25 2…" at bounding box center [329, 194] width 16 height 15
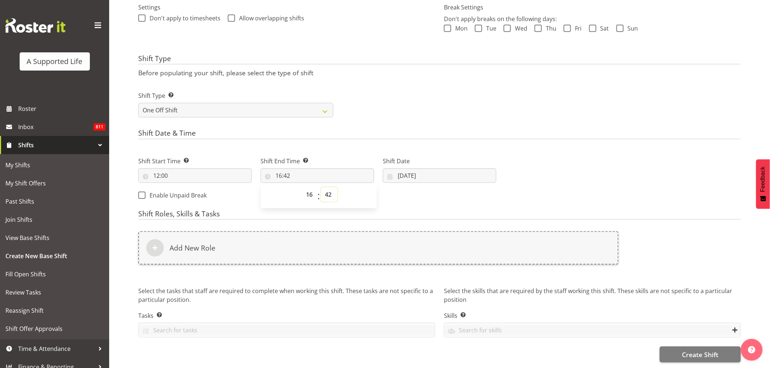
select select "0"
click at [321, 187] on select "00 01 02 03 04 05 06 07 08 09 10 11 12 13 14 15 16 17 18 19 20 21 22 23 24 25 2…" at bounding box center [329, 194] width 16 height 15
type input "16:00"
click at [402, 170] on input "10/08/2025" at bounding box center [439, 175] width 113 height 15
click at [413, 259] on span "11" at bounding box center [412, 262] width 6 height 7
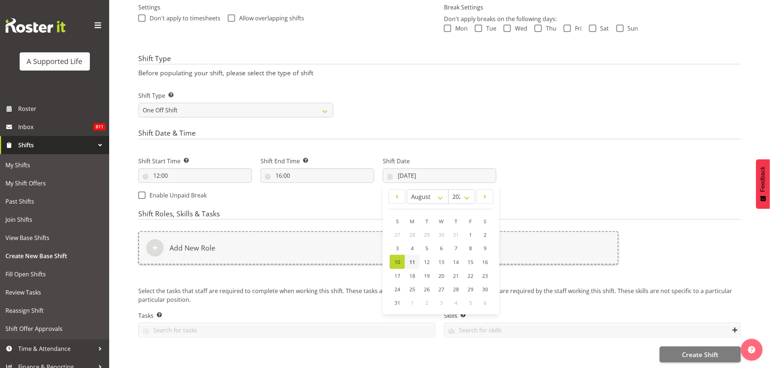
type input "11/08/2025"
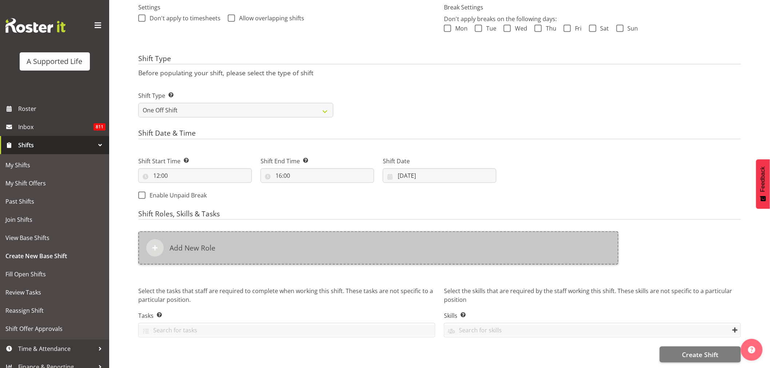
click at [251, 248] on div "Add New Role" at bounding box center [378, 247] width 480 height 33
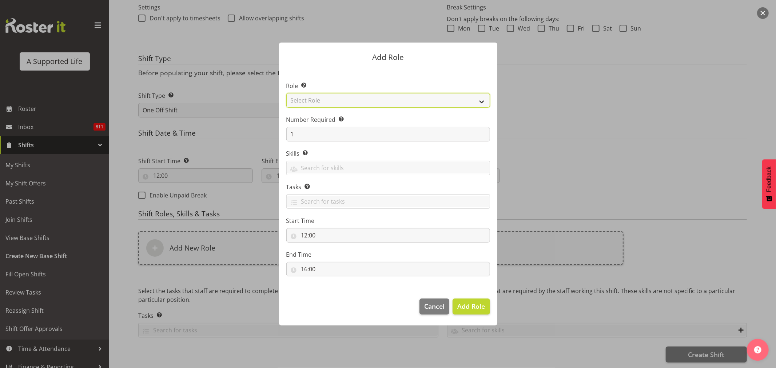
click at [336, 96] on select "Select Role Accounts and Payroll Admin Support Aspirations & Support Facilitato…" at bounding box center [388, 100] width 204 height 15
select select "519"
click at [286, 93] on select "Select Role Accounts and Payroll Admin Support Aspirations & Support Facilitato…" at bounding box center [388, 100] width 204 height 15
click at [480, 303] on span "Add Role" at bounding box center [471, 306] width 28 height 9
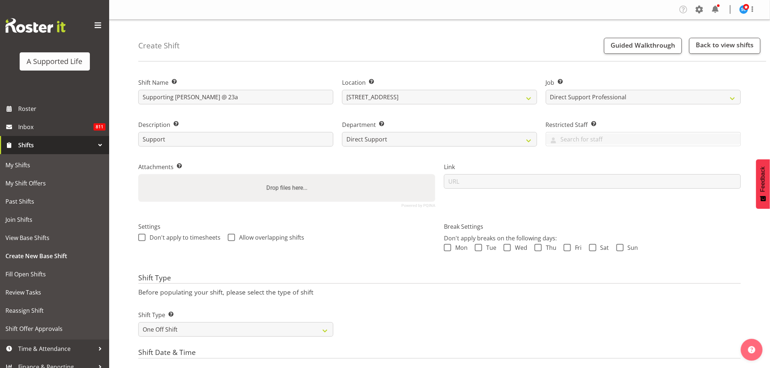
scroll to position [262, 0]
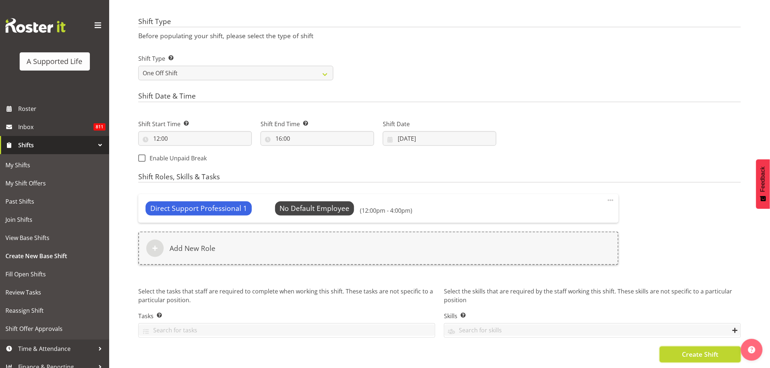
click at [683, 352] on span "Create Shift" at bounding box center [700, 354] width 36 height 9
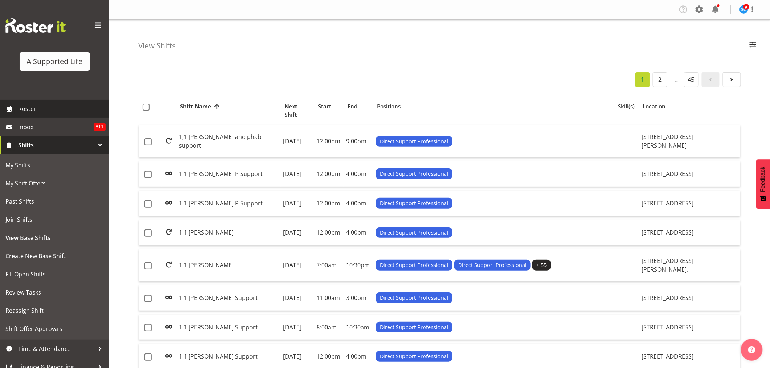
click at [33, 107] on span "Roster" at bounding box center [61, 108] width 87 height 11
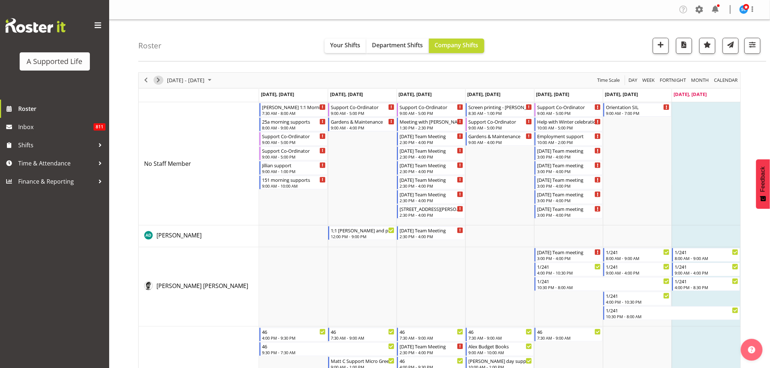
click at [154, 81] on span "Next" at bounding box center [158, 80] width 9 height 9
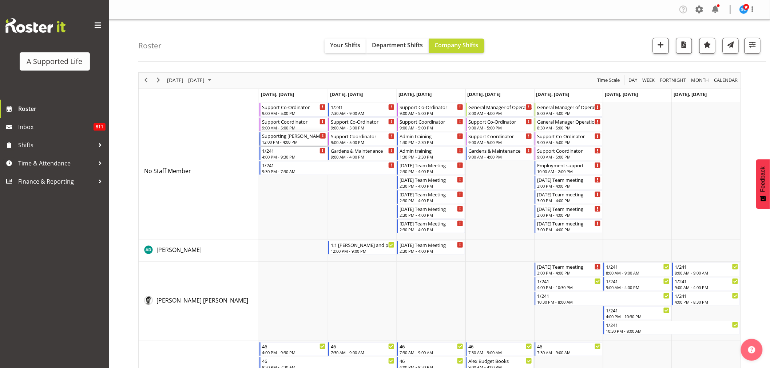
click at [277, 137] on div "Supporting [PERSON_NAME] @ 23a" at bounding box center [294, 135] width 64 height 7
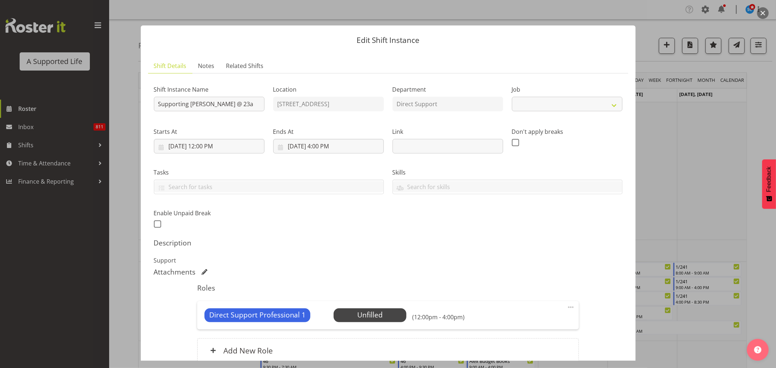
select select "4112"
click at [566, 307] on span at bounding box center [570, 307] width 9 height 9
click at [521, 350] on link "Delete" at bounding box center [540, 349] width 70 height 13
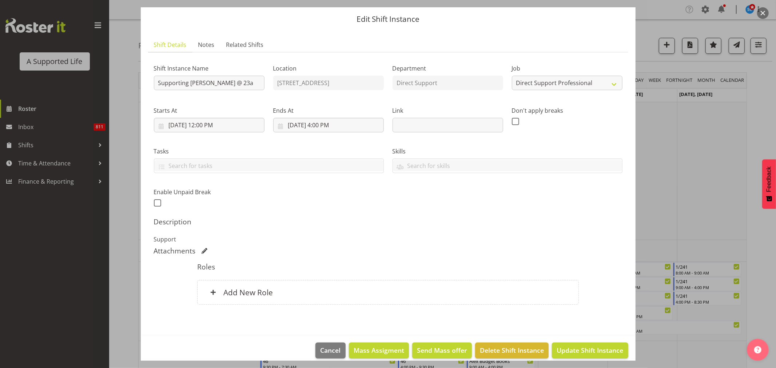
scroll to position [30, 0]
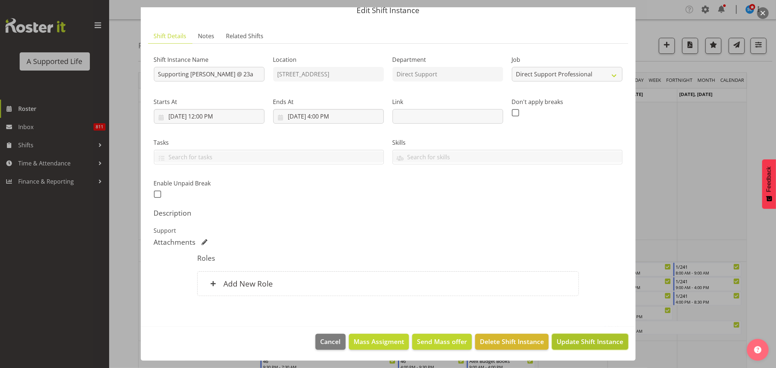
click at [570, 344] on span "Update Shift Instance" at bounding box center [590, 341] width 67 height 9
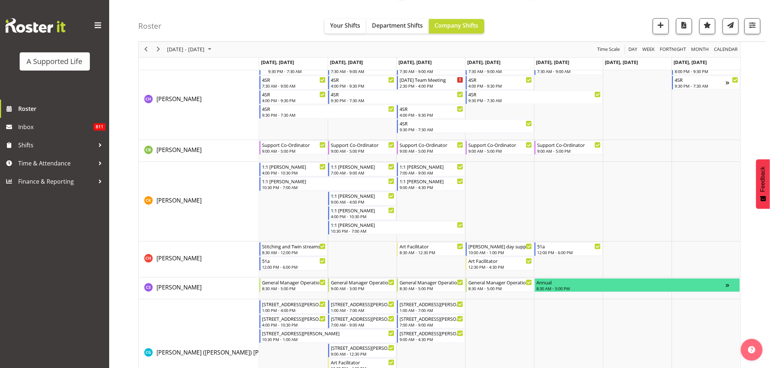
scroll to position [3527, 0]
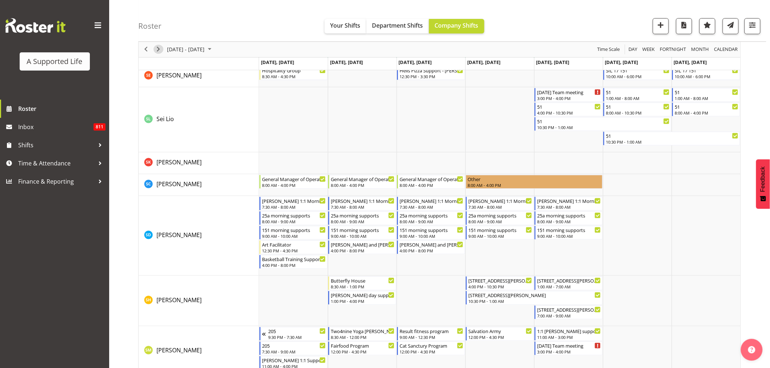
click at [159, 48] on span "Next" at bounding box center [158, 49] width 9 height 9
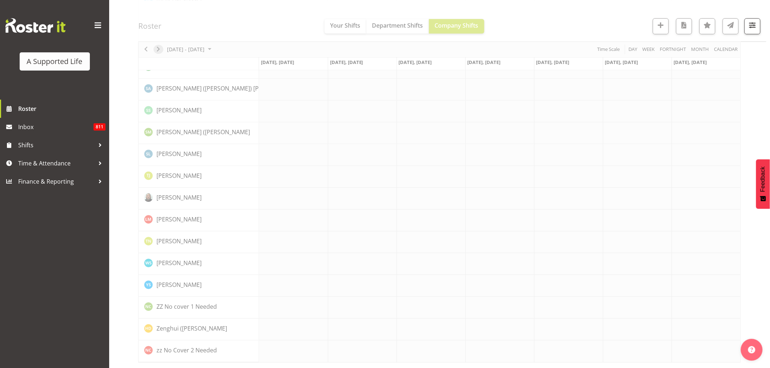
scroll to position [0, 0]
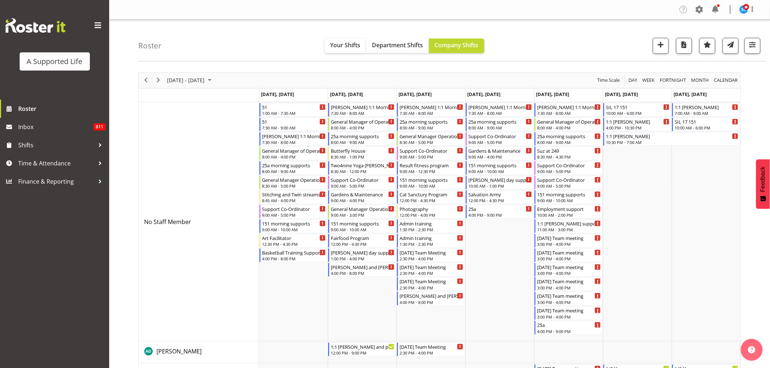
scroll to position [3600, 0]
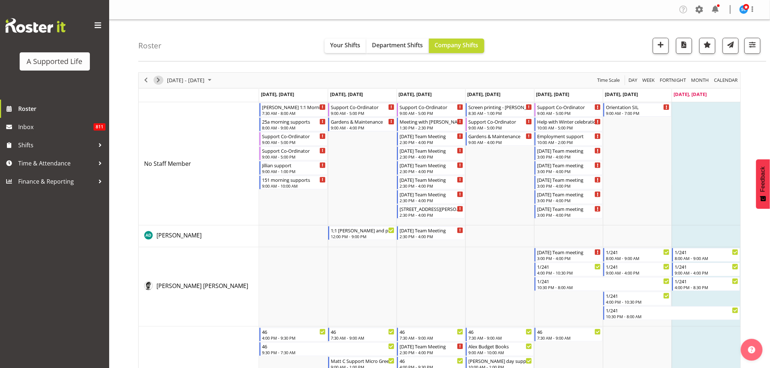
click at [160, 82] on span "Next" at bounding box center [158, 80] width 9 height 9
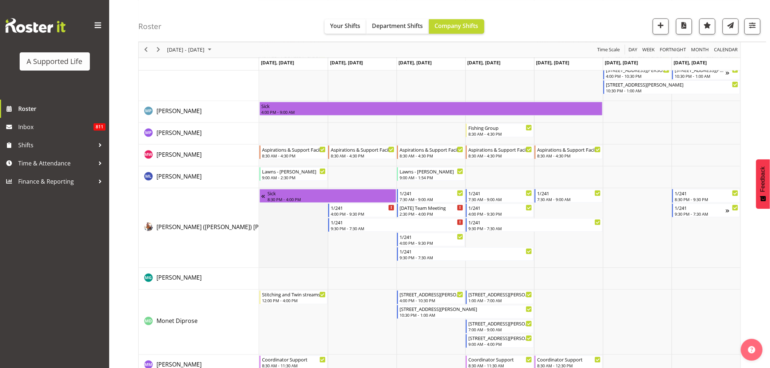
scroll to position [2667, 0]
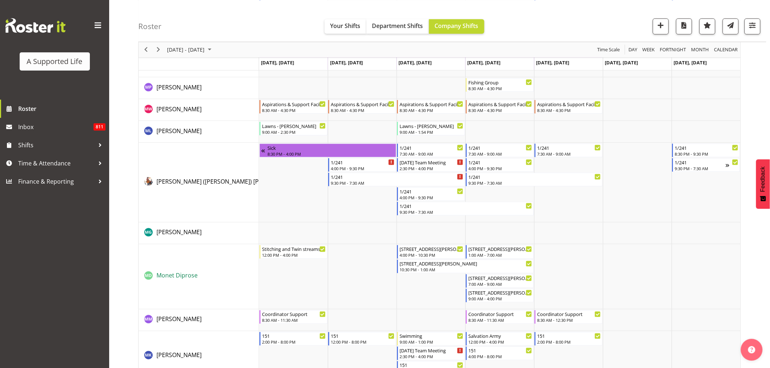
click at [188, 278] on span "Monet Diprose" at bounding box center [176, 276] width 41 height 8
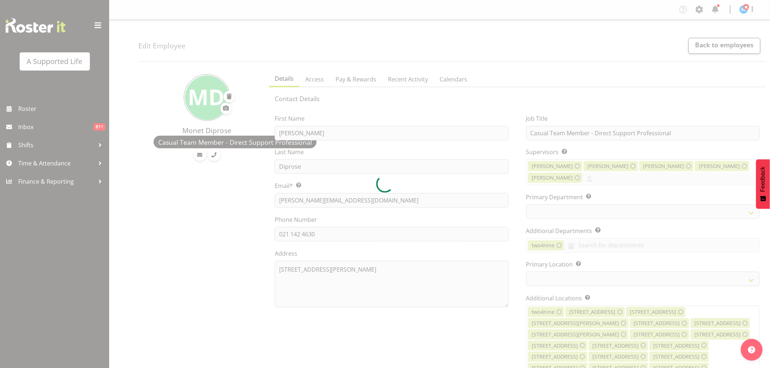
select select
select select "921"
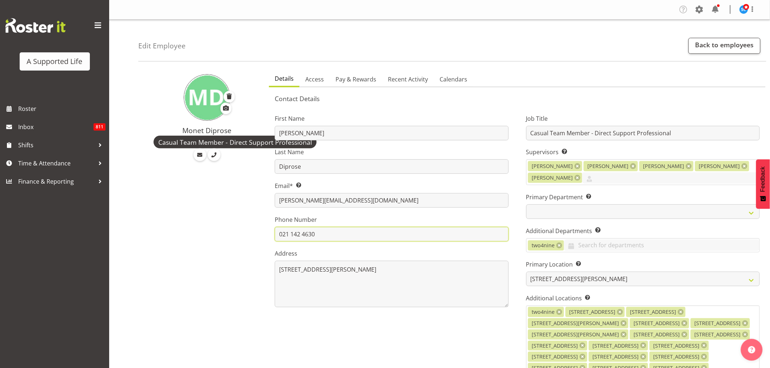
drag, startPoint x: 327, startPoint y: 233, endPoint x: 274, endPoint y: 230, distance: 53.6
click at [274, 230] on div "First Name [PERSON_NAME] Last Name Diprose Email* This is a required field. [PE…" at bounding box center [391, 279] width 251 height 350
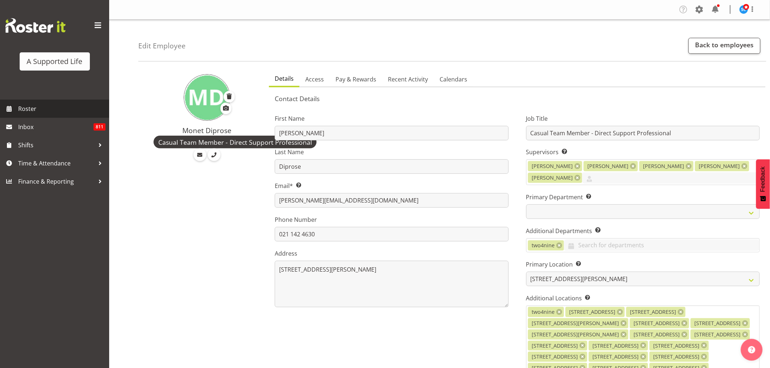
click at [37, 112] on span "Roster" at bounding box center [61, 108] width 87 height 11
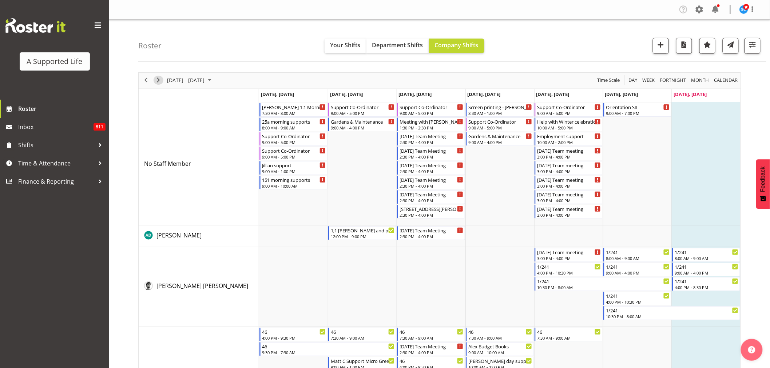
click at [159, 79] on span "Next" at bounding box center [158, 80] width 9 height 9
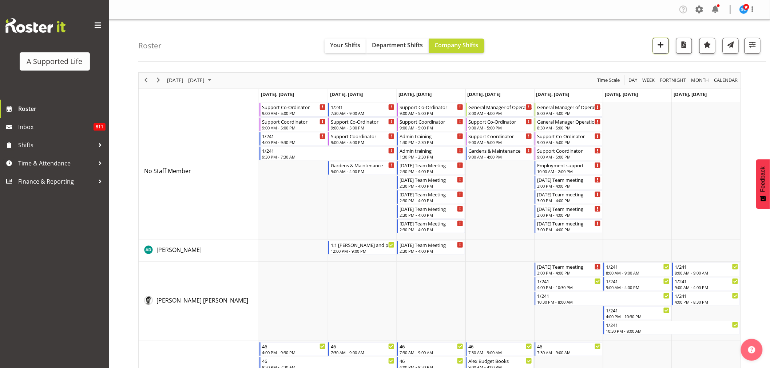
click at [665, 44] on span "button" at bounding box center [660, 44] width 9 height 9
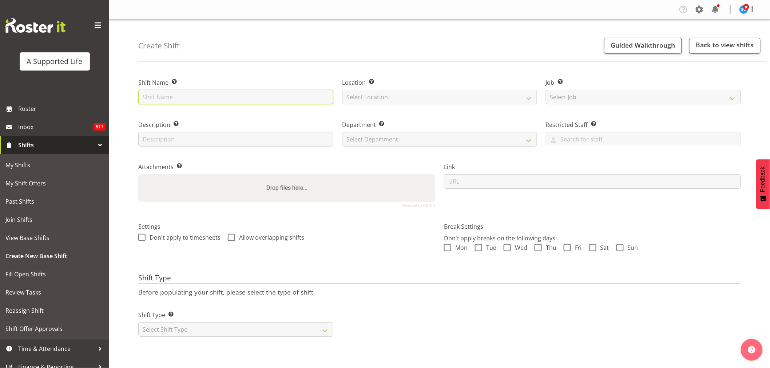
click at [159, 96] on input "text" at bounding box center [235, 97] width 195 height 15
type input "Supporting [PERSON_NAME] @ 23a"
click at [372, 97] on select "Select Location" at bounding box center [439, 97] width 195 height 15
select select "906"
click at [342, 90] on select "Select Location [STREET_ADDRESS][GEOGRAPHIC_DATA][PERSON_NAME][PERSON_NAME] [GE…" at bounding box center [439, 97] width 195 height 15
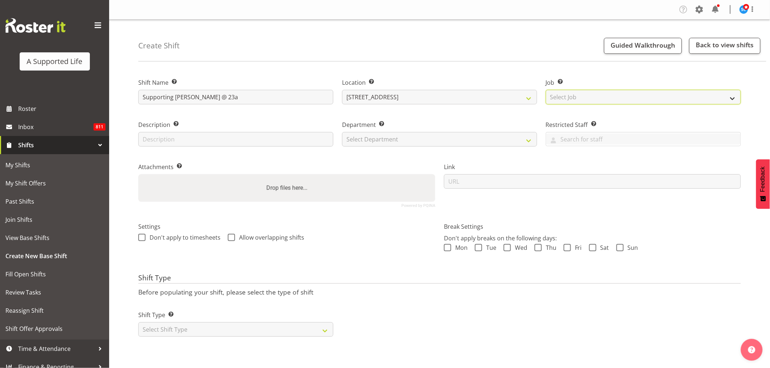
click at [585, 92] on select "Select Job Create new job Accounts and Payroll Admin Support Aspirations and Su…" at bounding box center [643, 97] width 195 height 15
select select "4112"
click at [546, 90] on select "Select Job Create new job Accounts and Payroll Admin Support Aspirations and Su…" at bounding box center [643, 97] width 195 height 15
click at [234, 135] on input "text" at bounding box center [235, 139] width 195 height 15
type input "Support"
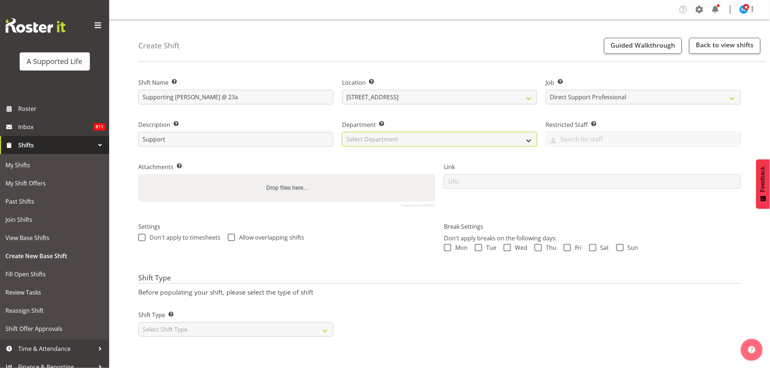
click at [371, 142] on select "Select Department Direct Support Office Crew Other two4nine" at bounding box center [439, 139] width 195 height 15
select select "564"
click at [342, 132] on select "Select Department Direct Support Office Crew Other two4nine" at bounding box center [439, 139] width 195 height 15
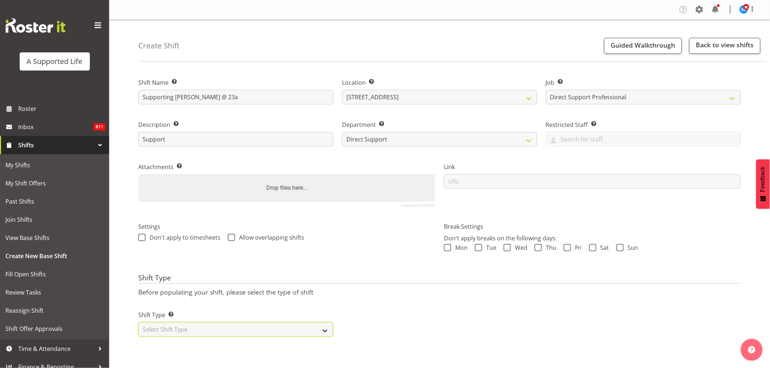
click at [299, 325] on select "Select Shift Type One Off Shift Recurring Shift Rotating Shift" at bounding box center [235, 329] width 195 height 15
select select "one_off"
click at [138, 322] on select "Select Shift Type One Off Shift Recurring Shift Rotating Shift" at bounding box center [235, 329] width 195 height 15
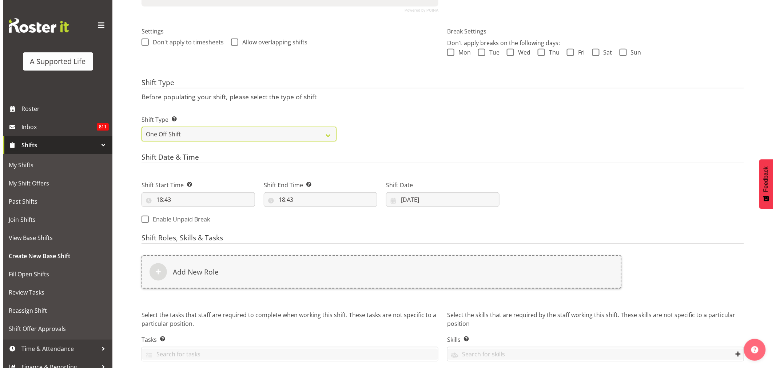
scroll to position [202, 0]
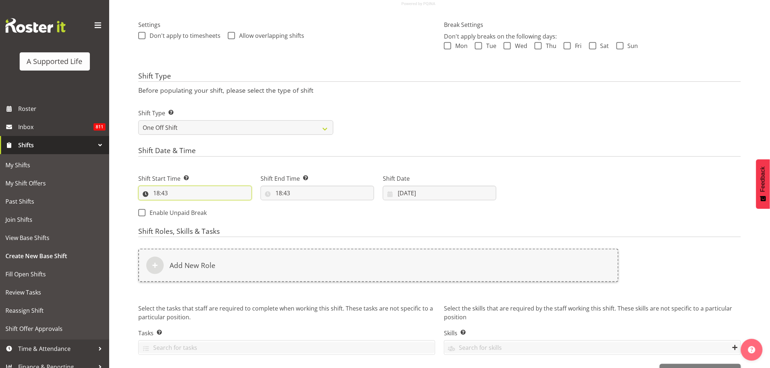
click at [206, 193] on input "18:43" at bounding box center [194, 193] width 113 height 15
click at [184, 212] on select "00 01 02 03 04 05 06 07 08 09 10 11 12 13 14 15 16 17 18 19 20 21 22 23" at bounding box center [188, 212] width 16 height 15
select select "9"
click at [180, 205] on select "00 01 02 03 04 05 06 07 08 09 10 11 12 13 14 15 16 17 18 19 20 21 22 23" at bounding box center [188, 212] width 16 height 15
type input "09:43"
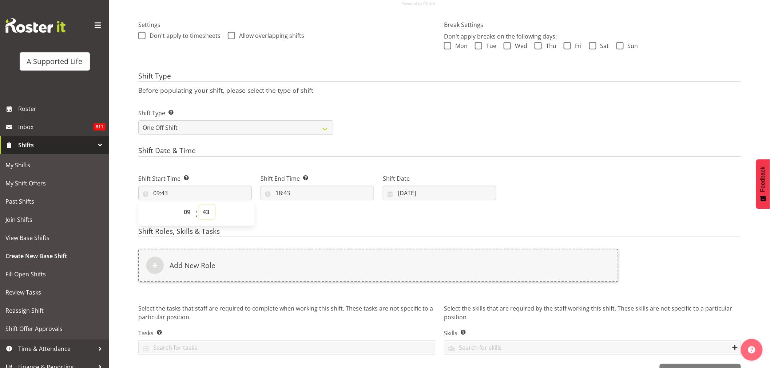
click at [205, 212] on select "00 01 02 03 04 05 06 07 08 09 10 11 12 13 14 15 16 17 18 19 20 21 22 23 24 25 2…" at bounding box center [207, 212] width 16 height 15
select select "0"
click at [199, 205] on select "00 01 02 03 04 05 06 07 08 09 10 11 12 13 14 15 16 17 18 19 20 21 22 23 24 25 2…" at bounding box center [207, 212] width 16 height 15
type input "09:00"
click at [279, 193] on input "18:43" at bounding box center [316, 193] width 113 height 15
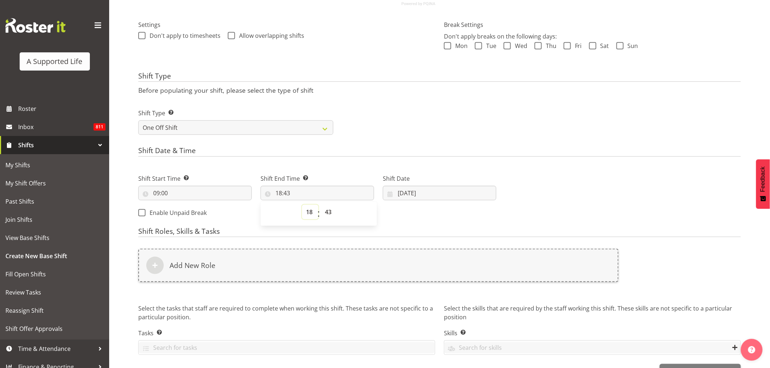
click at [308, 215] on select "00 01 02 03 04 05 06 07 08 09 10 11 12 13 14 15 16 17 18 19 20 21 22 23" at bounding box center [310, 212] width 16 height 15
select select "12"
click at [302, 205] on select "00 01 02 03 04 05 06 07 08 09 10 11 12 13 14 15 16 17 18 19 20 21 22 23" at bounding box center [310, 212] width 16 height 15
type input "12:43"
click at [326, 211] on select "00 01 02 03 04 05 06 07 08 09 10 11 12 13 14 15 16 17 18 19 20 21 22 23 24 25 2…" at bounding box center [329, 212] width 16 height 15
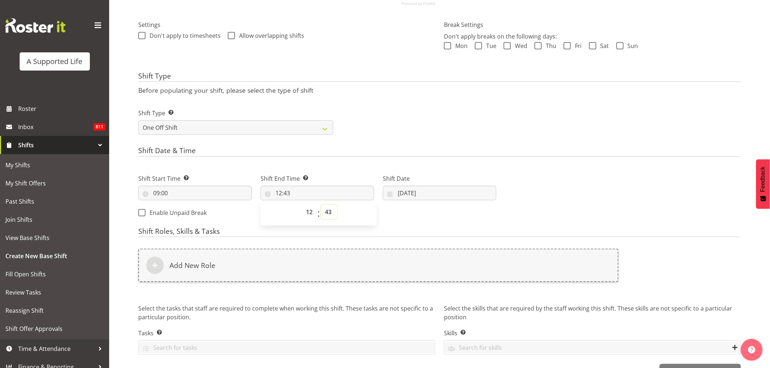
select select "0"
click at [321, 205] on select "00 01 02 03 04 05 06 07 08 09 10 11 12 13 14 15 16 17 18 19 20 21 22 23 24 25 2…" at bounding box center [329, 212] width 16 height 15
type input "12:00"
click at [420, 195] on input "10/08/2025" at bounding box center [439, 193] width 113 height 15
click at [414, 278] on span "11" at bounding box center [412, 279] width 6 height 7
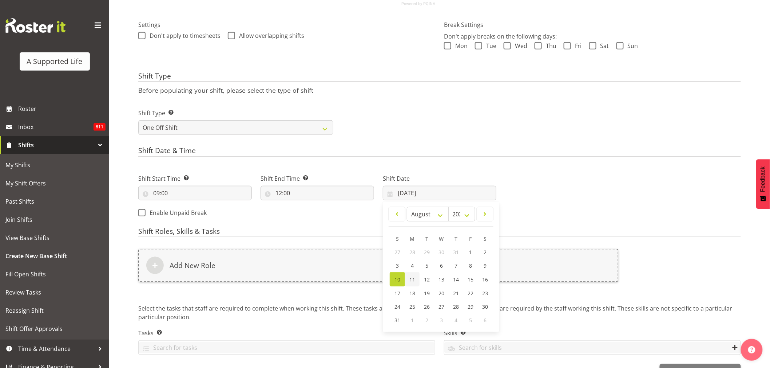
type input "11/08/2025"
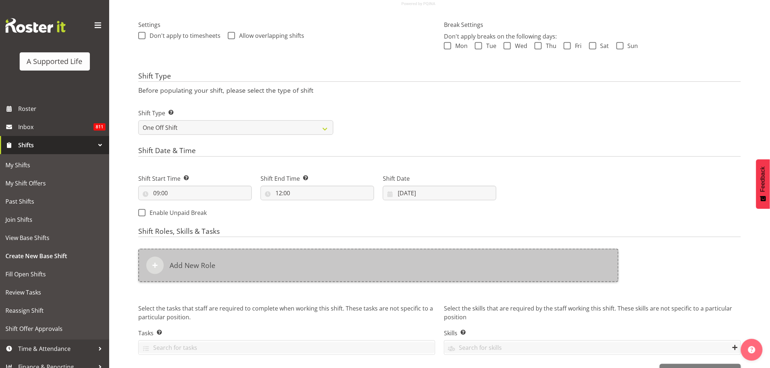
click at [221, 264] on div "Add New Role" at bounding box center [378, 265] width 480 height 33
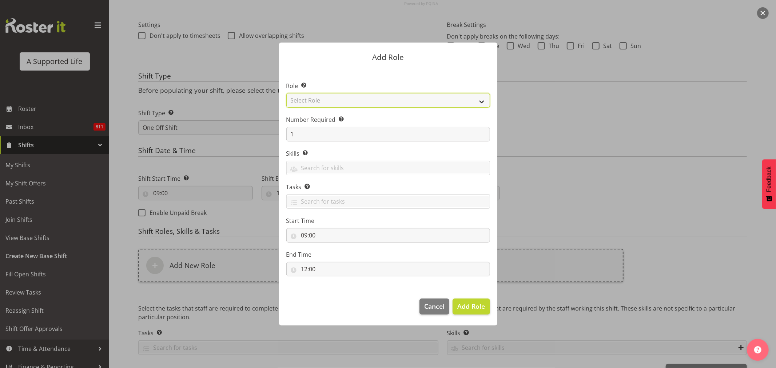
click at [370, 97] on select "Select Role Accounts and Payroll Admin Support Aspirations & Support Facilitato…" at bounding box center [388, 100] width 204 height 15
select select "519"
click at [286, 93] on select "Select Role Accounts and Payroll Admin Support Aspirations & Support Facilitato…" at bounding box center [388, 100] width 204 height 15
click at [477, 306] on span "Add Role" at bounding box center [471, 306] width 28 height 9
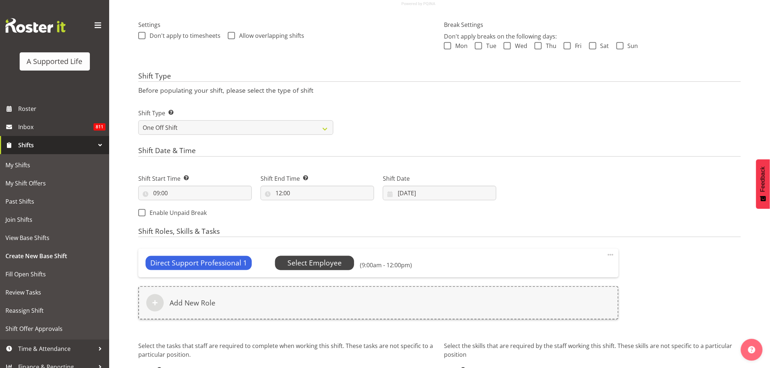
click at [306, 265] on span "Select Employee" at bounding box center [314, 263] width 54 height 11
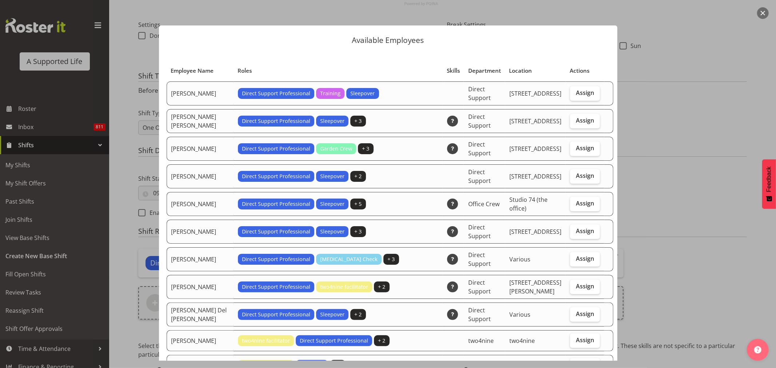
scroll to position [1425, 0]
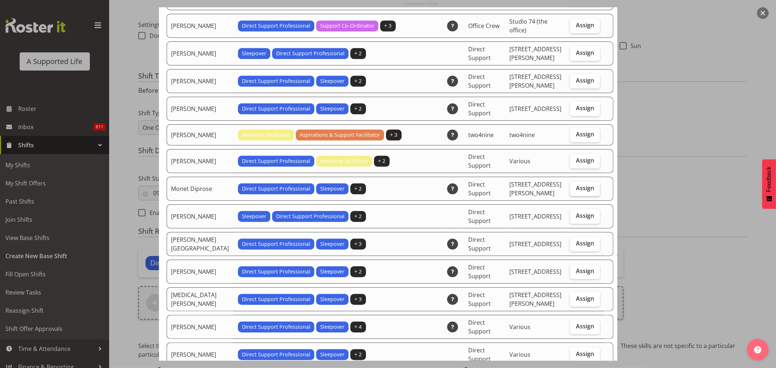
click at [582, 184] on span "Assign" at bounding box center [585, 187] width 18 height 7
click at [575, 186] on input "Assign" at bounding box center [572, 188] width 5 height 5
checkbox input "true"
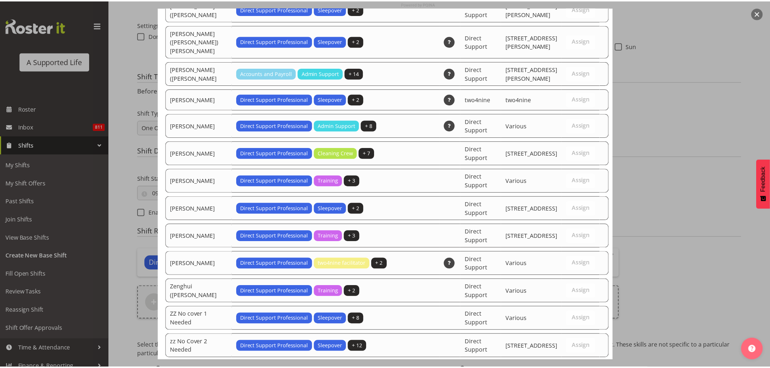
scroll to position [2162, 0]
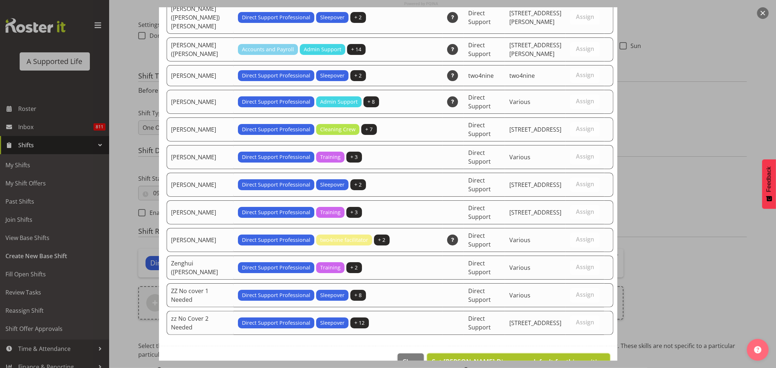
click at [563, 357] on span "Set Monet Diprose as default for this position" at bounding box center [518, 361] width 173 height 9
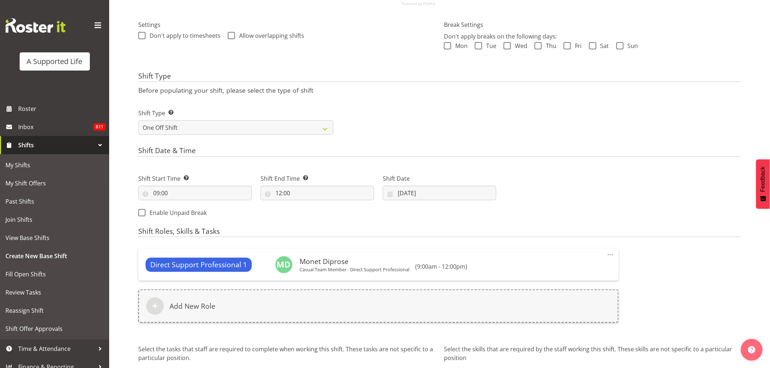
scroll to position [266, 0]
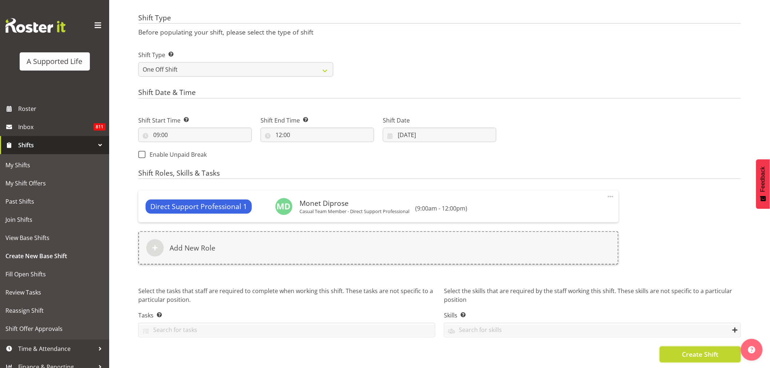
click at [685, 350] on span "Create Shift" at bounding box center [700, 354] width 36 height 9
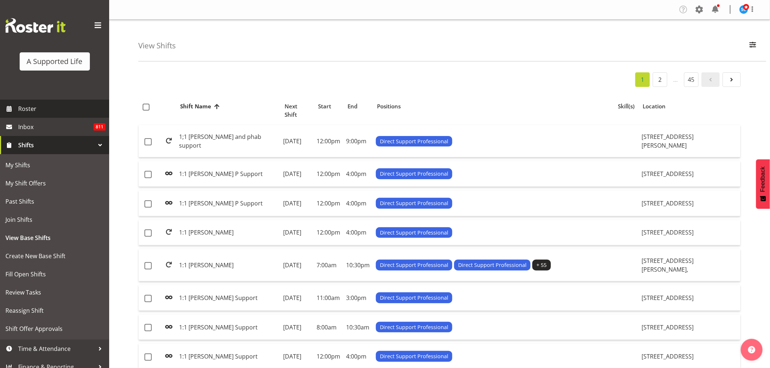
click at [25, 109] on span "Roster" at bounding box center [61, 108] width 87 height 11
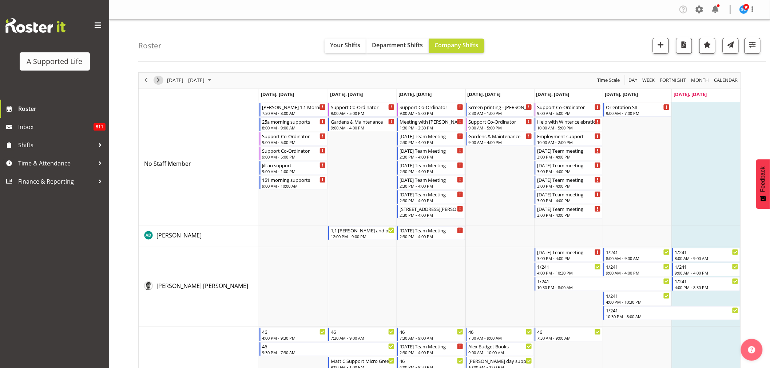
click at [160, 78] on span "Next" at bounding box center [158, 80] width 9 height 9
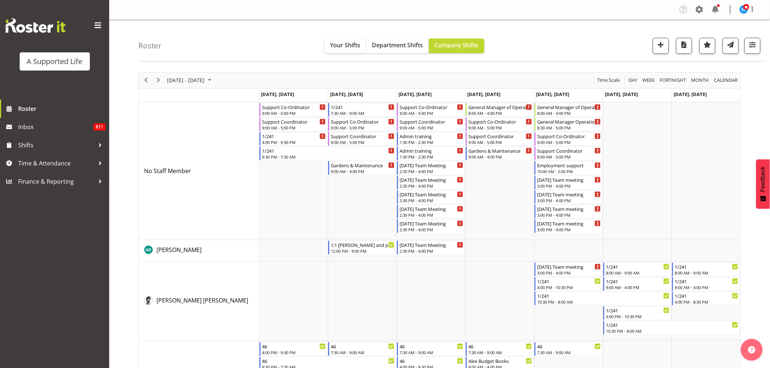
scroll to position [2759, 0]
